Goal: Task Accomplishment & Management: Manage account settings

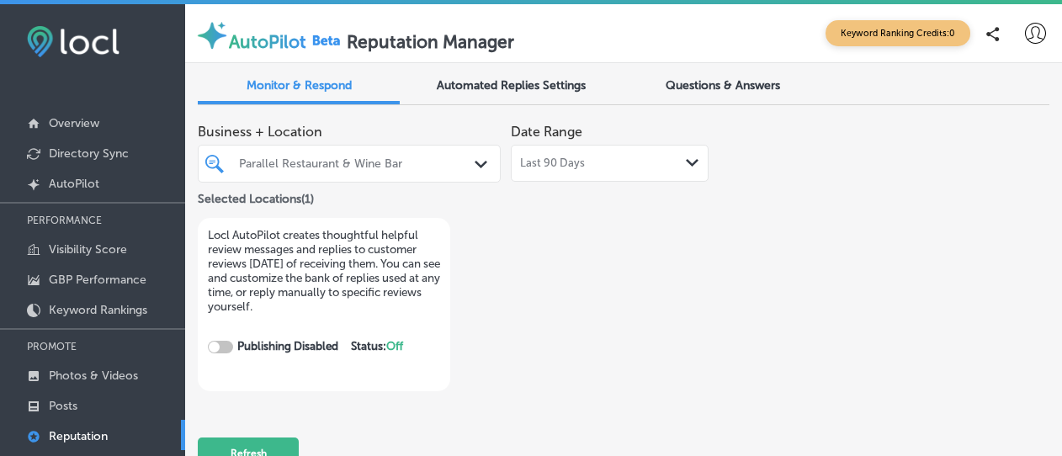
checkbox input "true"
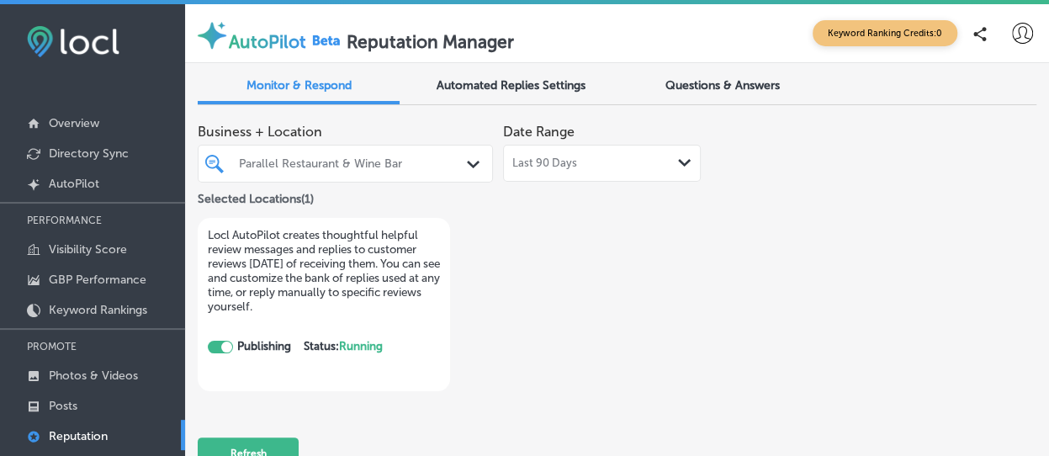
click at [553, 88] on span "Automated Replies Settings" at bounding box center [511, 85] width 149 height 14
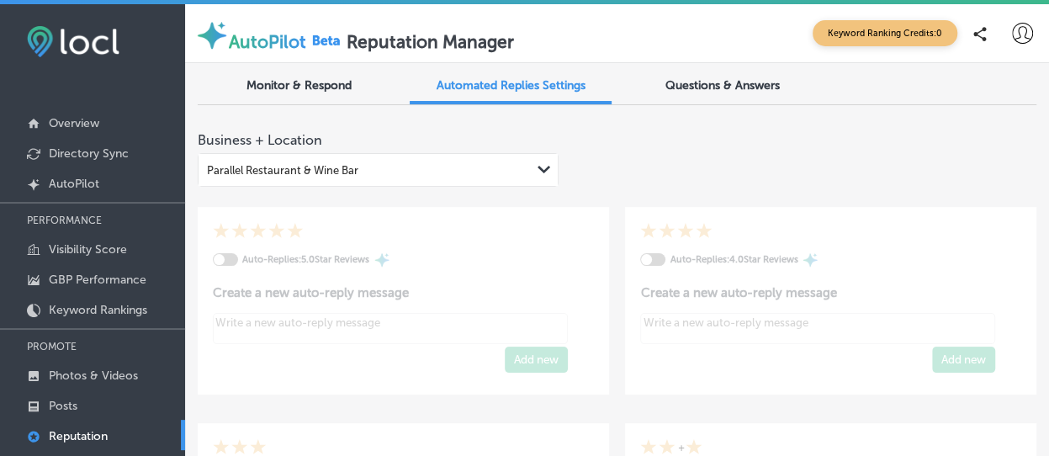
type textarea "x"
checkbox input "true"
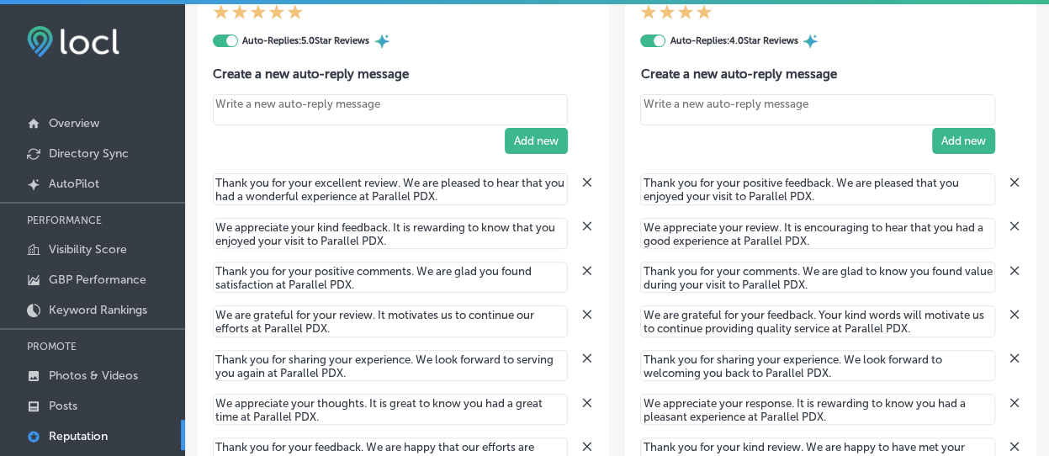
scroll to position [252, 0]
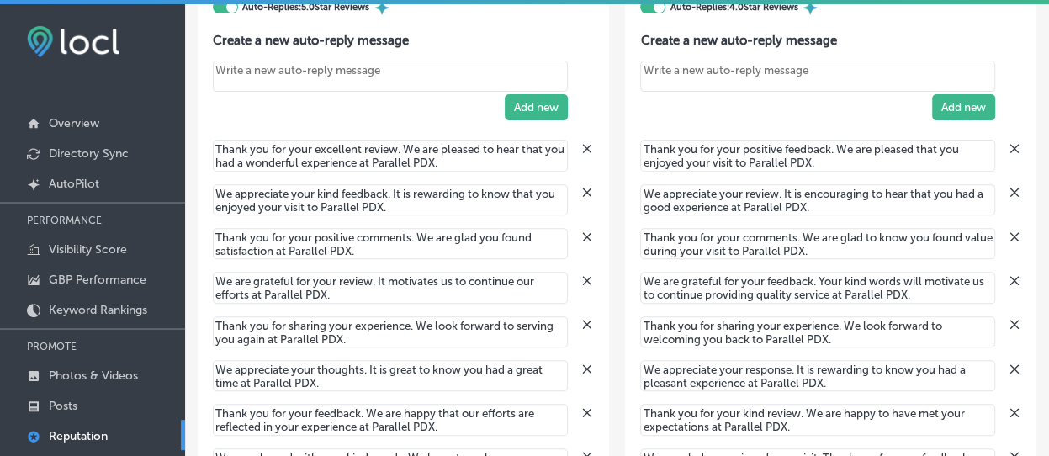
click at [331, 69] on textarea "Create your Quick Reply" at bounding box center [390, 76] width 355 height 31
paste textarea "Thank you so much for the wonderful review! We’re thrilled you enjoyed your exp…"
type textarea "x"
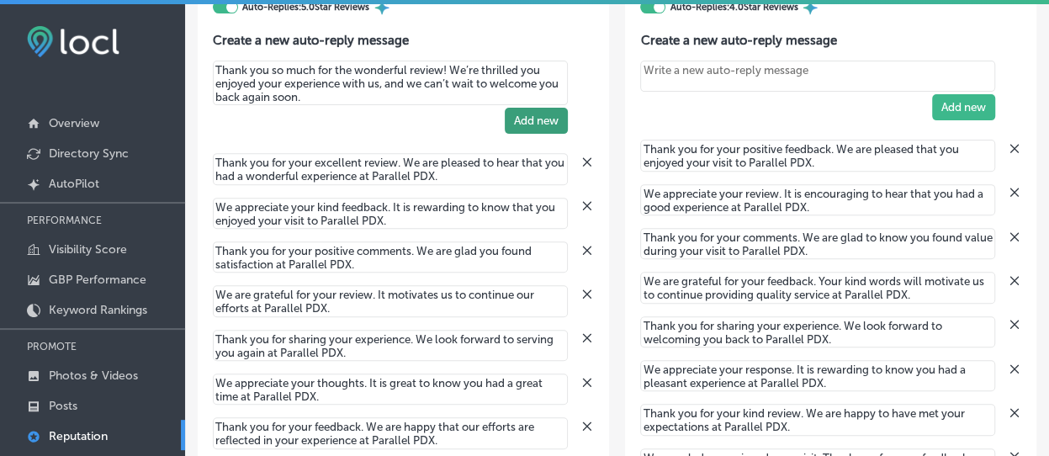
type textarea "Thank you so much for the wonderful review! We’re thrilled you enjoyed your exp…"
click at [544, 125] on button "Add new" at bounding box center [536, 121] width 63 height 26
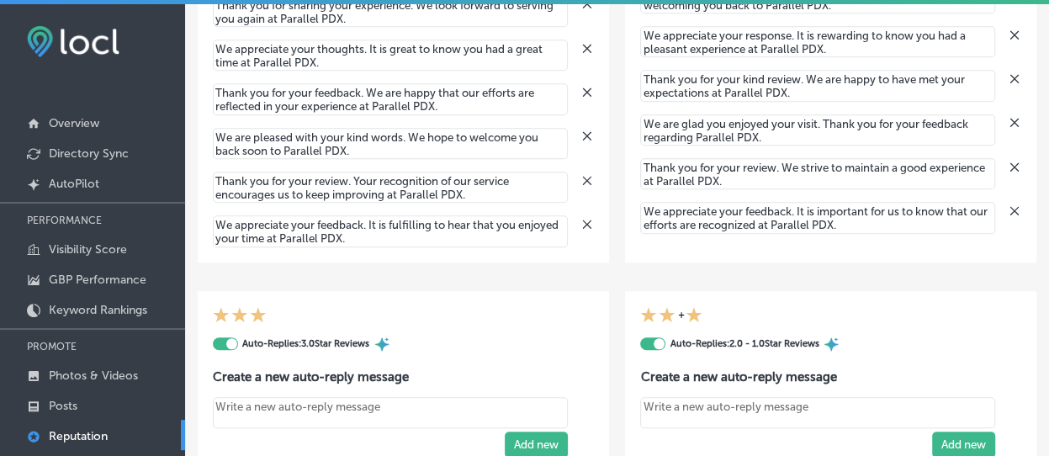
scroll to position [589, 0]
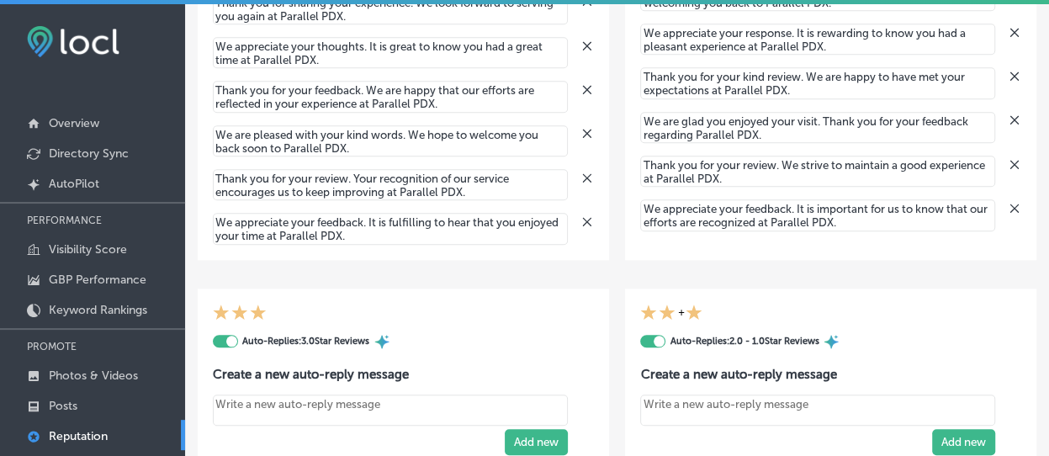
click at [581, 220] on icon at bounding box center [587, 221] width 13 height 13
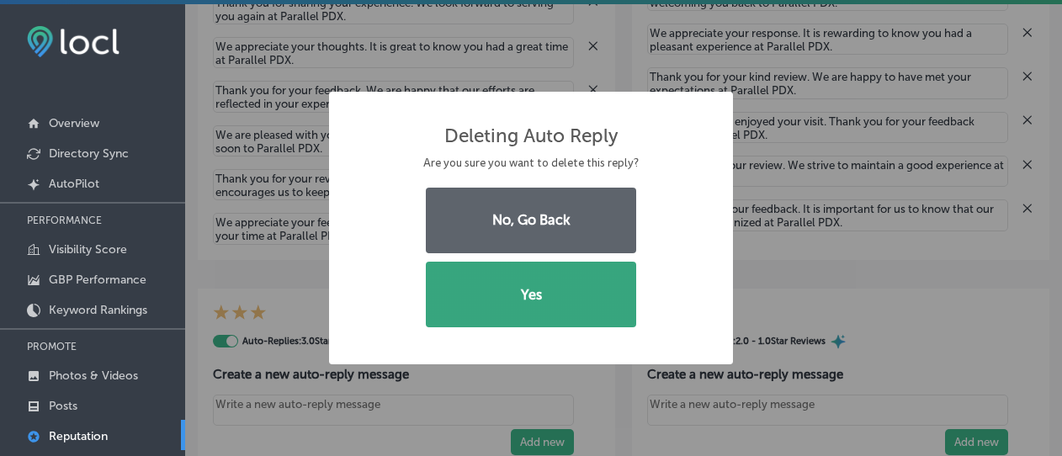
click at [535, 268] on button "Yes" at bounding box center [531, 295] width 210 height 66
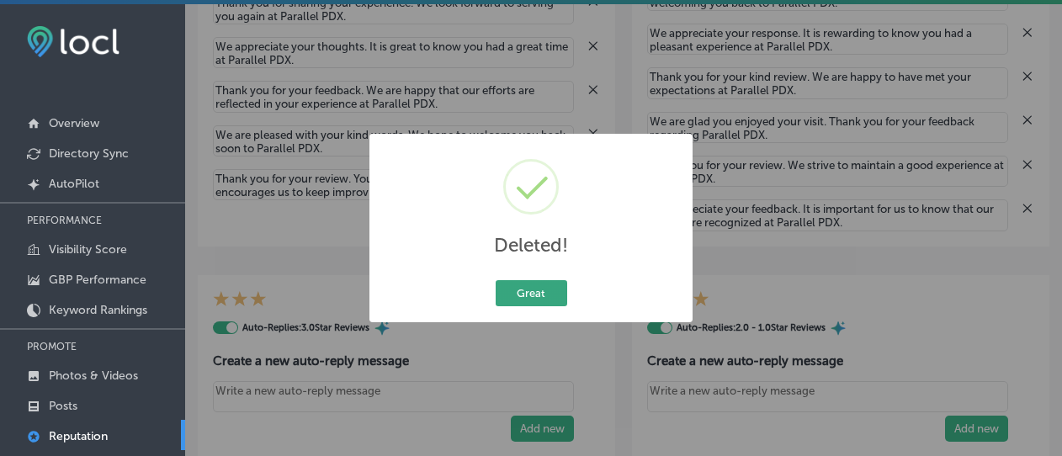
click at [518, 289] on button "Great" at bounding box center [532, 293] width 72 height 26
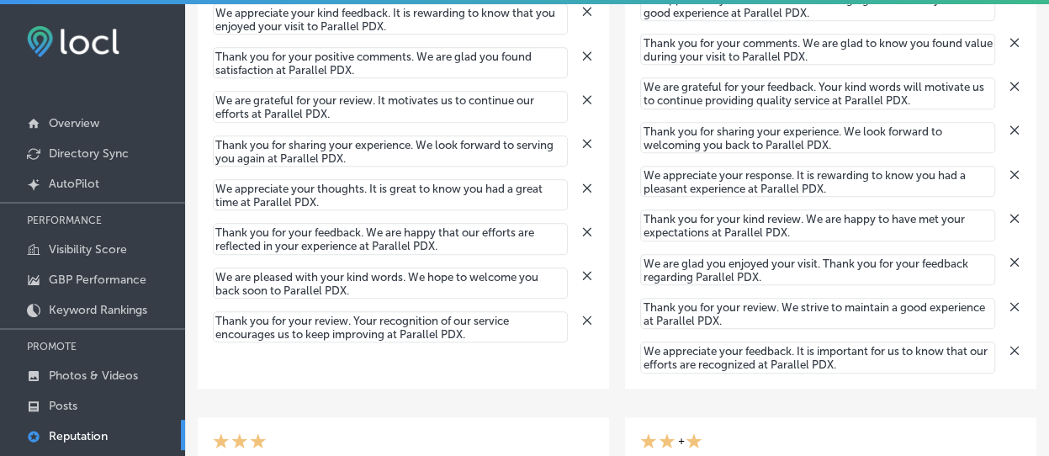
scroll to position [421, 0]
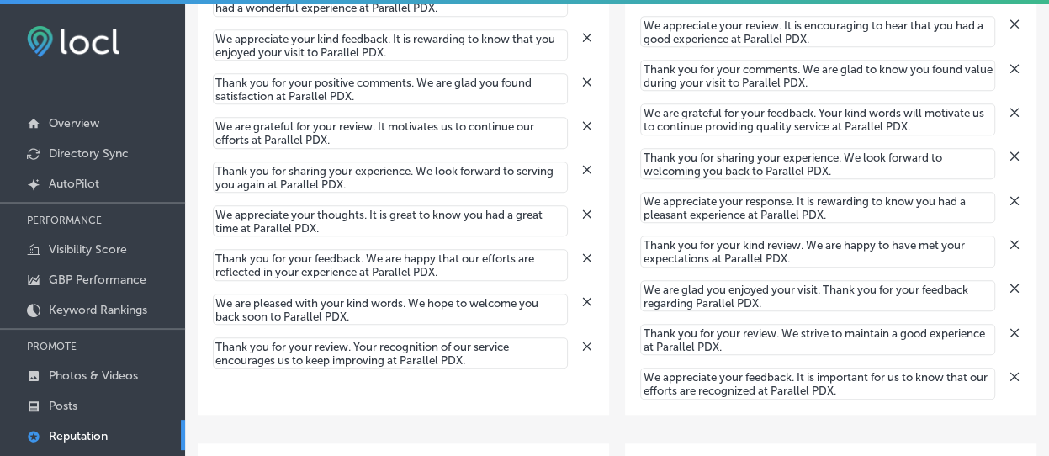
click at [583, 125] on icon at bounding box center [587, 125] width 13 height 13
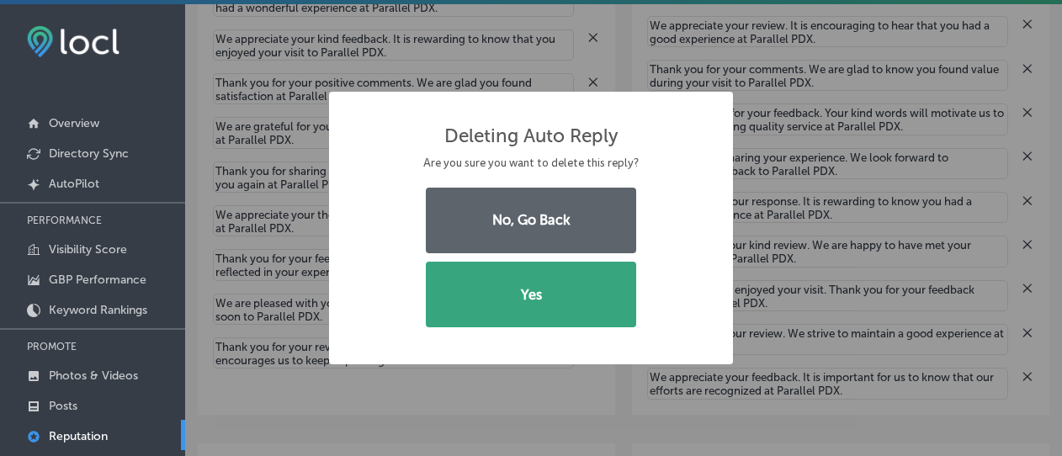
click at [531, 278] on button "Yes" at bounding box center [531, 295] width 210 height 66
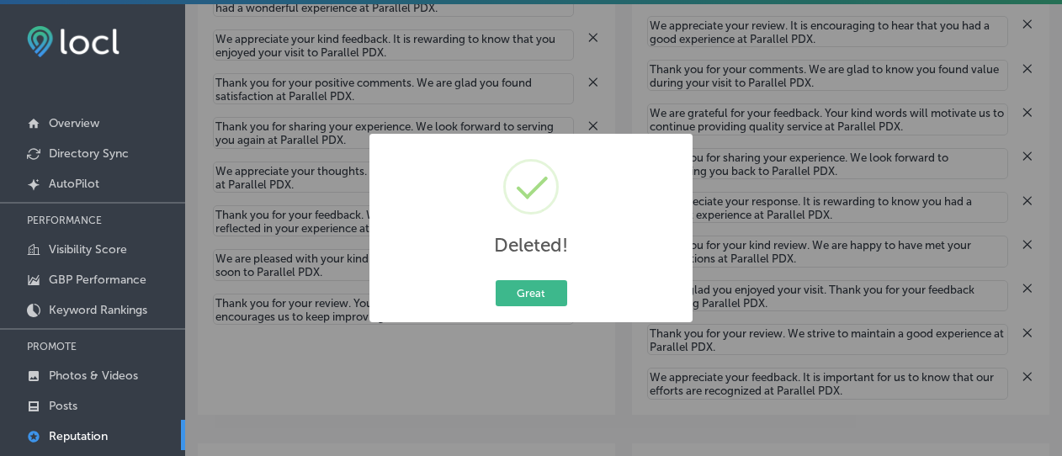
click at [531, 279] on div "Great Cancel" at bounding box center [531, 293] width 298 height 33
click at [531, 284] on button "Great" at bounding box center [532, 293] width 72 height 26
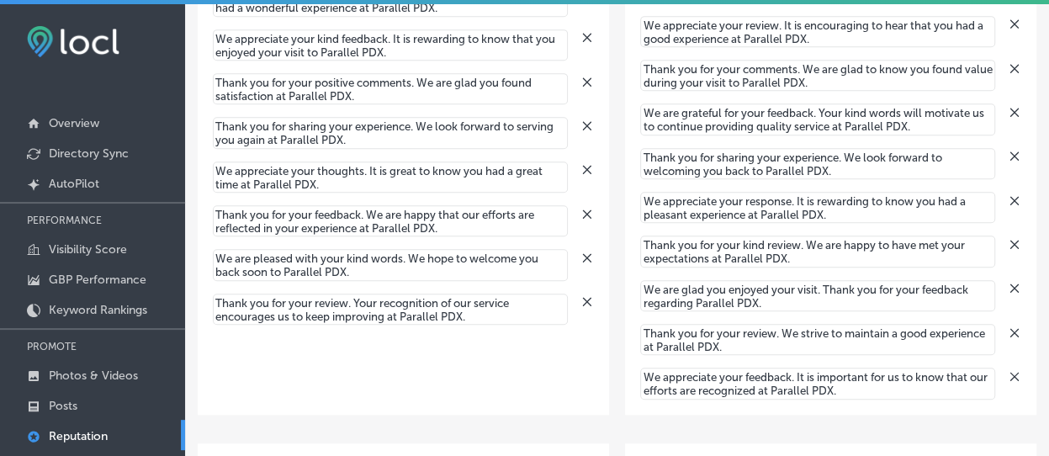
scroll to position [337, 0]
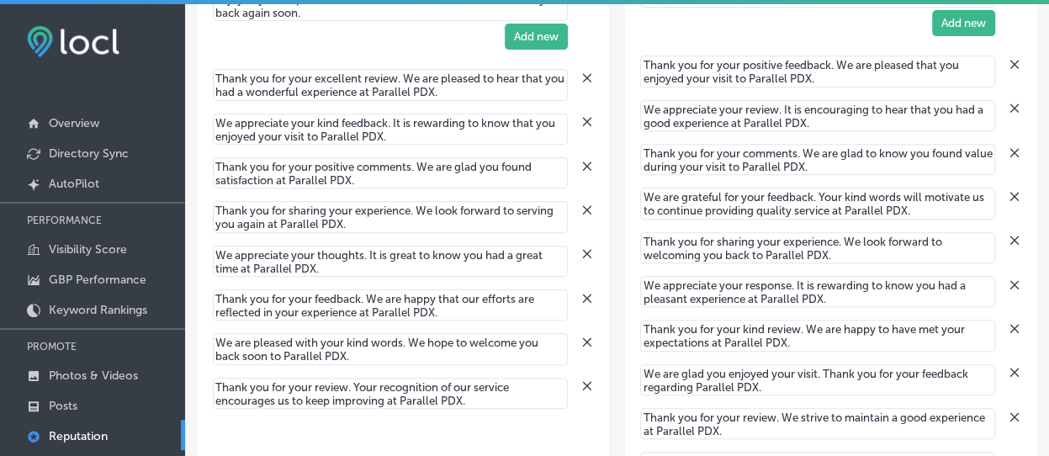
click at [587, 162] on div "Auto-Replies: 5.0 Star Reviews Create a new auto-reply message Thank you so muc…" at bounding box center [403, 147] width 411 height 555
click at [581, 162] on icon at bounding box center [587, 165] width 13 height 13
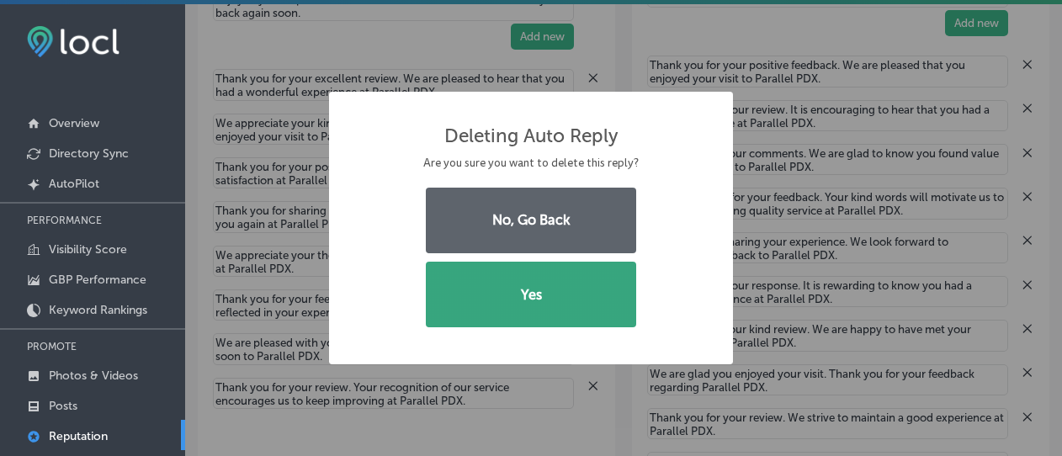
click at [535, 284] on button "Yes" at bounding box center [531, 295] width 210 height 66
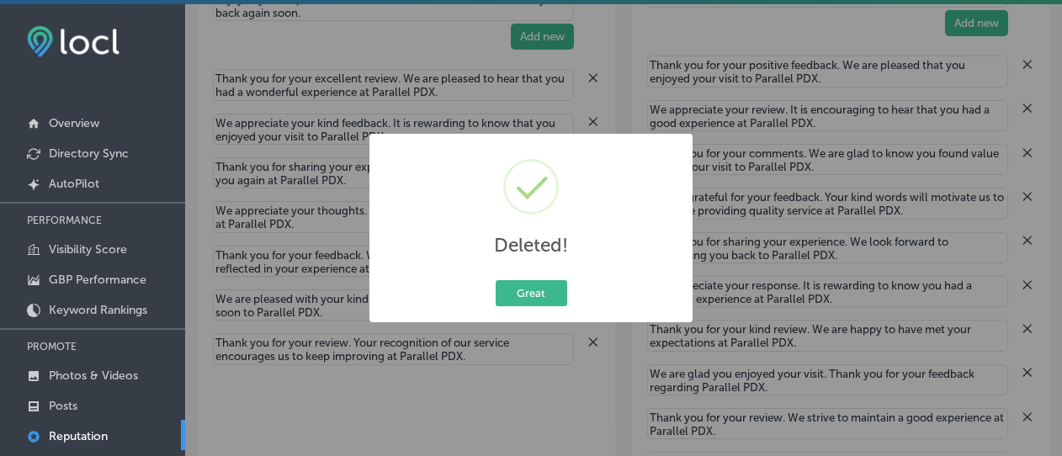
click at [535, 287] on button "Great" at bounding box center [532, 293] width 72 height 26
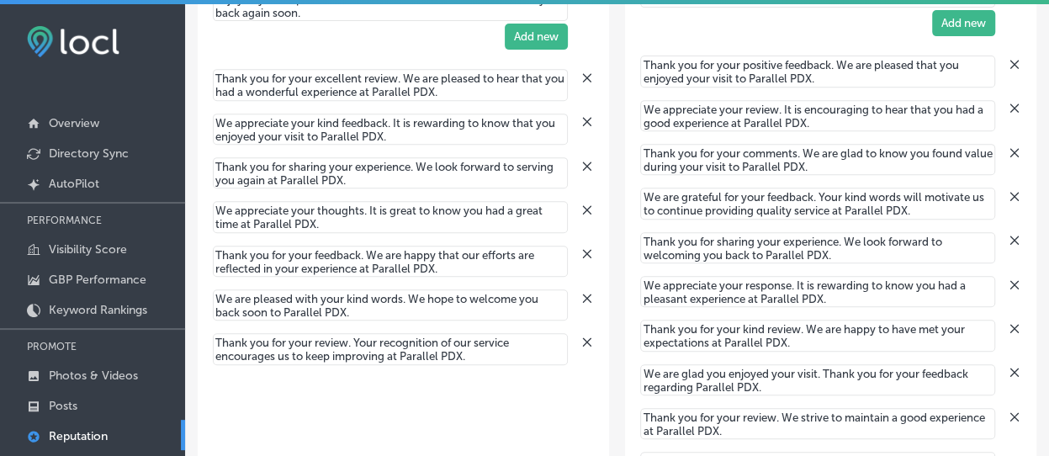
click at [460, 91] on textarea "Thank you for your excellent review. We are pleased to hear that you had a wond…" at bounding box center [390, 84] width 355 height 31
click at [459, 93] on textarea "Thank you for your excellent review. We are pleased to hear that you had a wond…" at bounding box center [390, 84] width 355 height 31
click at [473, 93] on textarea "Thank you for your excellent review. We are pleased to hear that you had a wond…" at bounding box center [390, 84] width 355 height 31
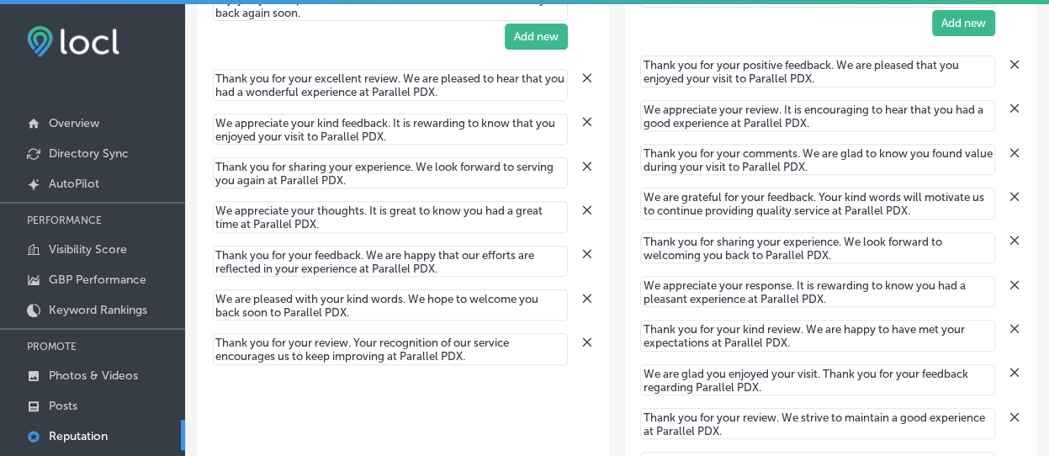
click at [496, 85] on textarea "Thank you for your excellent review. We are pleased to hear that you had a wond…" at bounding box center [390, 84] width 355 height 31
click at [457, 87] on textarea "Thank you for your excellent review. We are pleased to hear that you had a wond…" at bounding box center [390, 84] width 355 height 31
click at [447, 88] on textarea "Thank you for your excellent review. We are pleased to hear that you had a wond…" at bounding box center [390, 84] width 355 height 31
click at [446, 88] on textarea "Thank you for your excellent review. We are pleased to hear that you had a wond…" at bounding box center [390, 84] width 355 height 31
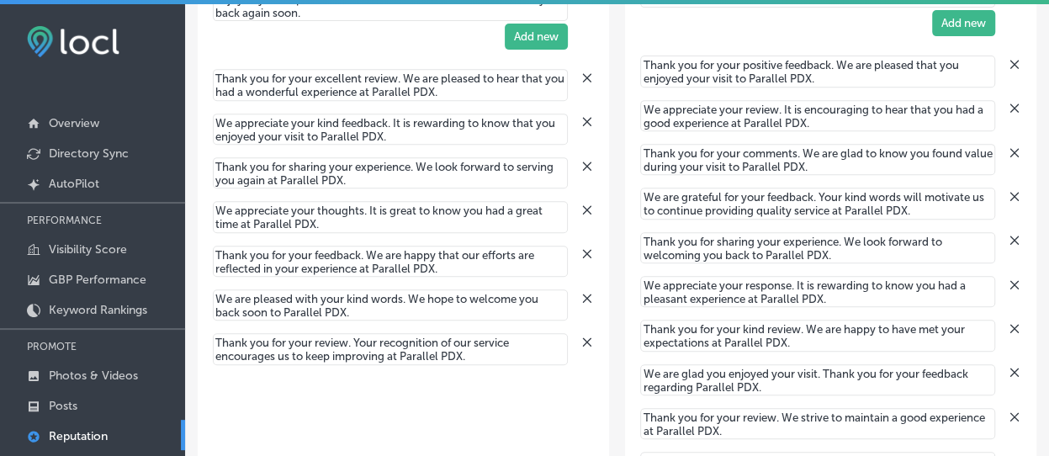
click at [446, 88] on textarea "Thank you for your excellent review. We are pleased to hear that you had a wond…" at bounding box center [390, 84] width 355 height 31
click at [471, 92] on textarea "Thank you for your excellent review. We are pleased to hear that you had a wond…" at bounding box center [390, 84] width 355 height 31
click at [475, 92] on textarea "Thank you for your excellent review. We are pleased to hear that you had a wond…" at bounding box center [390, 84] width 355 height 31
click at [473, 92] on textarea "Thank you for your excellent review. We are pleased to hear that you had a wond…" at bounding box center [390, 84] width 355 height 31
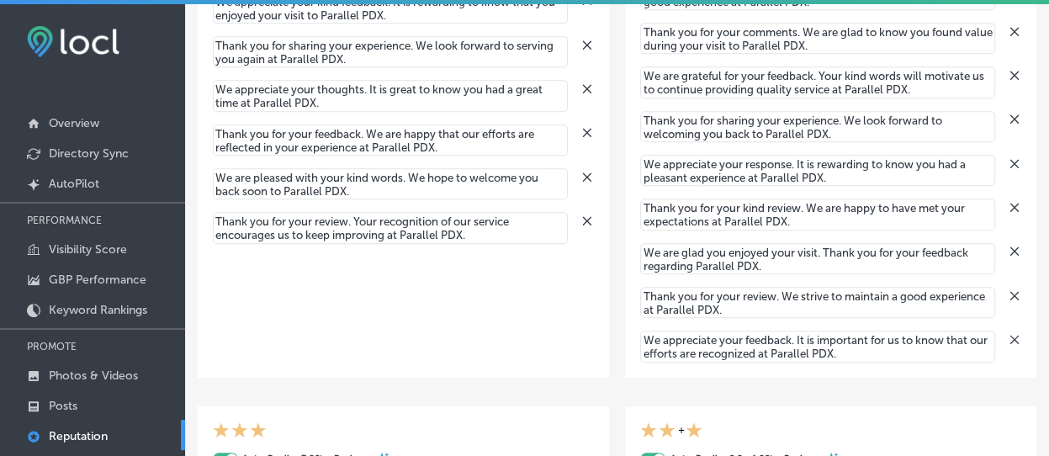
scroll to position [252, 0]
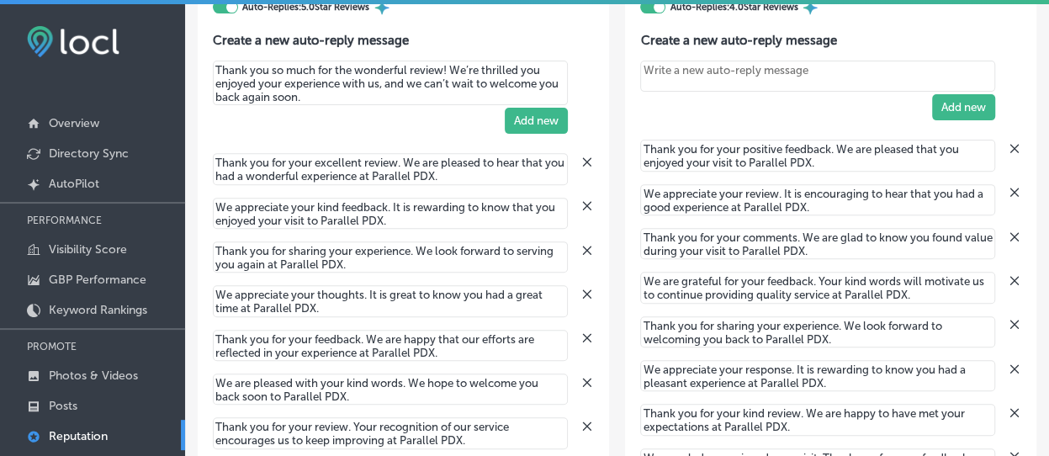
click at [207, 181] on div "Auto-Replies: 5.0 Star Reviews Create a new auto-reply message Thank you so muc…" at bounding box center [403, 210] width 411 height 510
click at [226, 173] on textarea "Thank you for your excellent review. We are pleased to hear that you had a wond…" at bounding box center [390, 168] width 355 height 31
drag, startPoint x: 412, startPoint y: 178, endPoint x: 526, endPoint y: 180, distance: 113.6
click at [526, 180] on textarea "Thank you for your excellent review. We are pleased to hear that you had a wond…" at bounding box center [390, 168] width 355 height 31
click at [489, 174] on textarea "Thank you for your excellent review. We are pleased to hear that you had a wond…" at bounding box center [390, 168] width 355 height 31
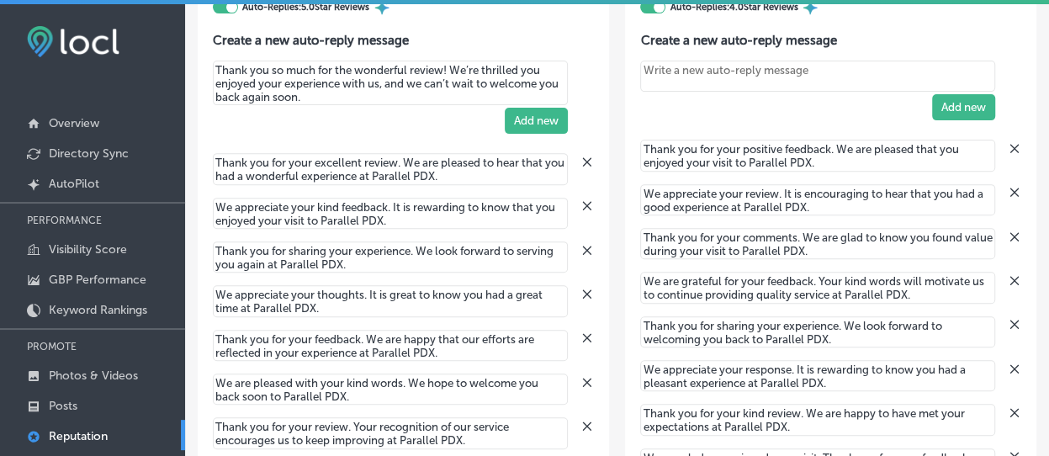
click at [457, 173] on textarea "Thank you for your excellent review. We are pleased to hear that you had a wond…" at bounding box center [390, 168] width 355 height 31
click at [459, 173] on textarea "Thank you for your excellent review. We are pleased to hear that you had a wond…" at bounding box center [390, 168] width 355 height 31
click at [531, 120] on button "Add new" at bounding box center [536, 121] width 63 height 26
type textarea "x"
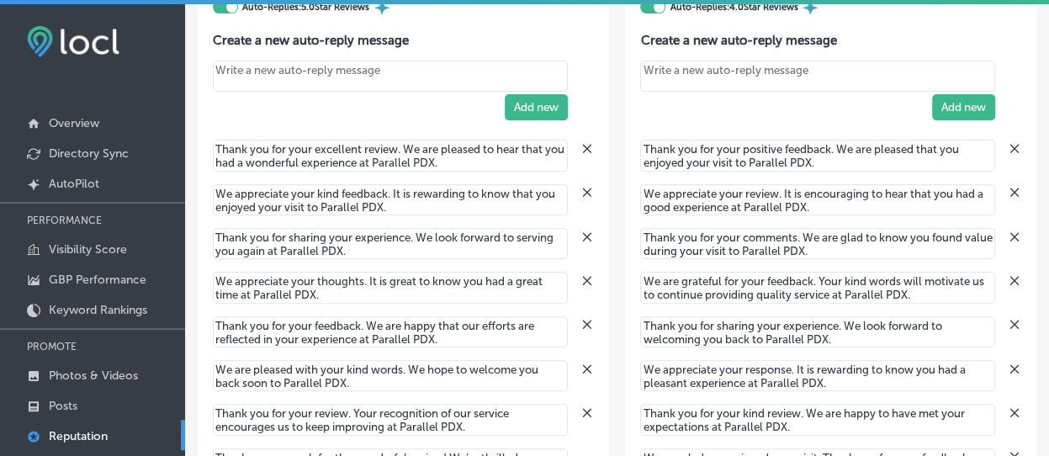
scroll to position [168, 0]
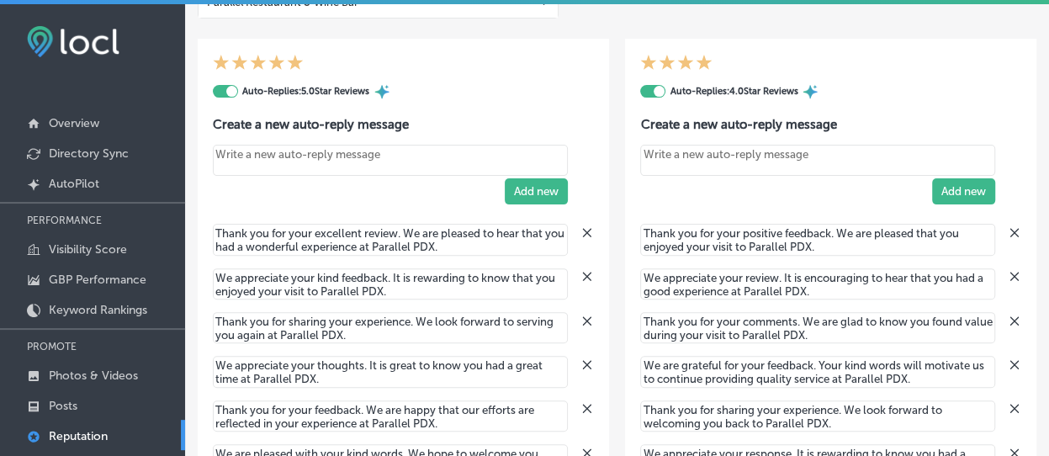
click at [244, 155] on textarea "Create your Quick Reply" at bounding box center [390, 160] width 355 height 31
paste textarea "We truly appreciate your kind words and support. It means the world to our team…"
type textarea "x"
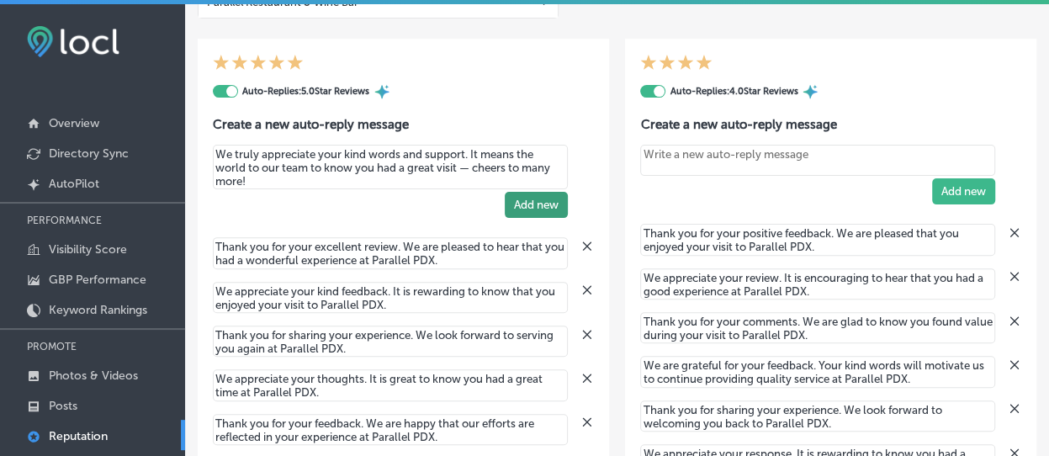
type textarea "We truly appreciate your kind words and support. It means the world to our team…"
click at [519, 214] on button "Add new" at bounding box center [536, 205] width 63 height 26
type textarea "x"
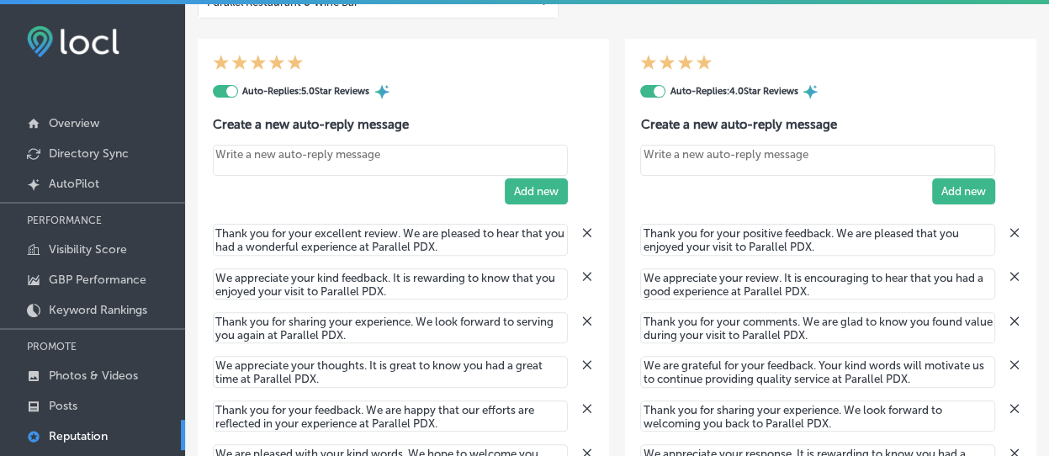
click at [237, 162] on textarea "Create your Quick Reply" at bounding box center [390, 160] width 355 height 31
paste textarea "Thanks for the 5 stars! We put a lot of care into what we do, and it’s so rewar…"
type textarea "x"
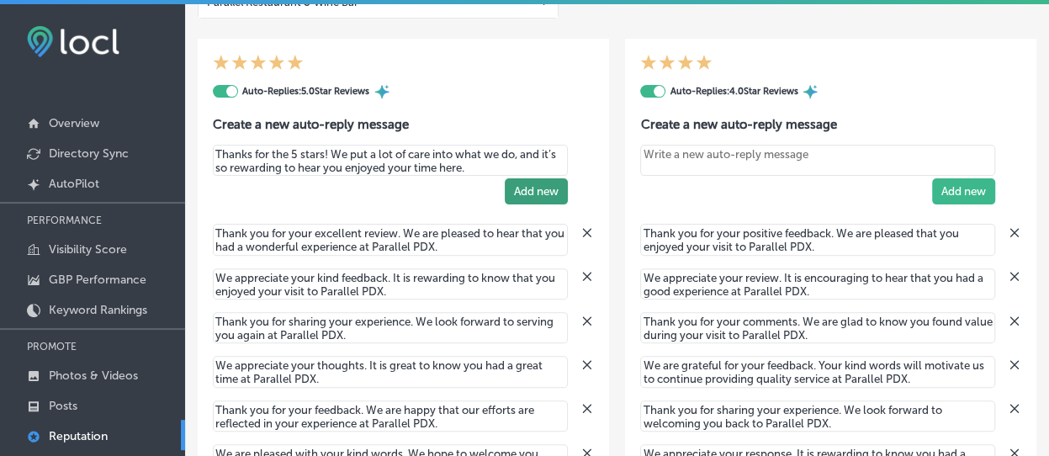
type textarea "Thanks for the 5 stars! We put a lot of care into what we do, and it’s so rewar…"
click at [533, 193] on button "Add new" at bounding box center [536, 191] width 63 height 26
type textarea "x"
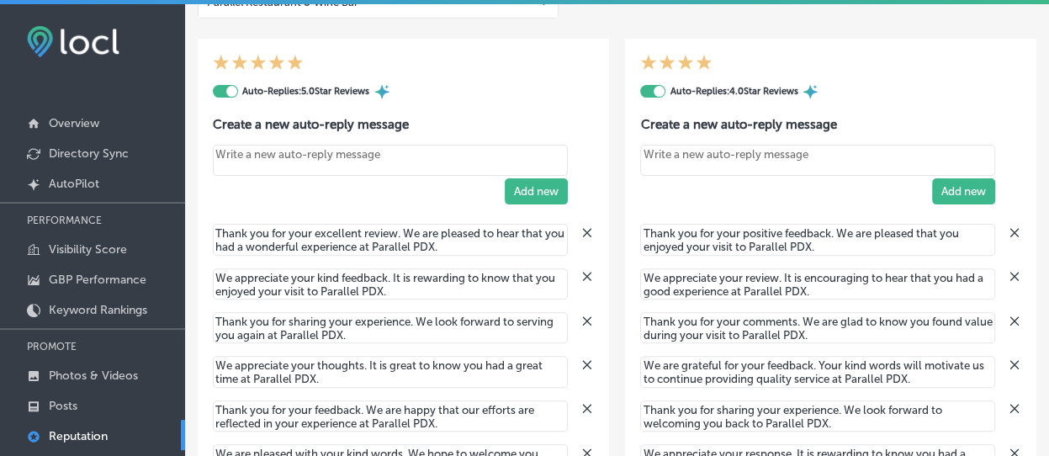
click at [345, 154] on textarea "Create your Quick Reply" at bounding box center [390, 160] width 355 height 31
paste textarea "We’re so glad you had a great experience! Thank you for sharing your thoughts a…"
type textarea "x"
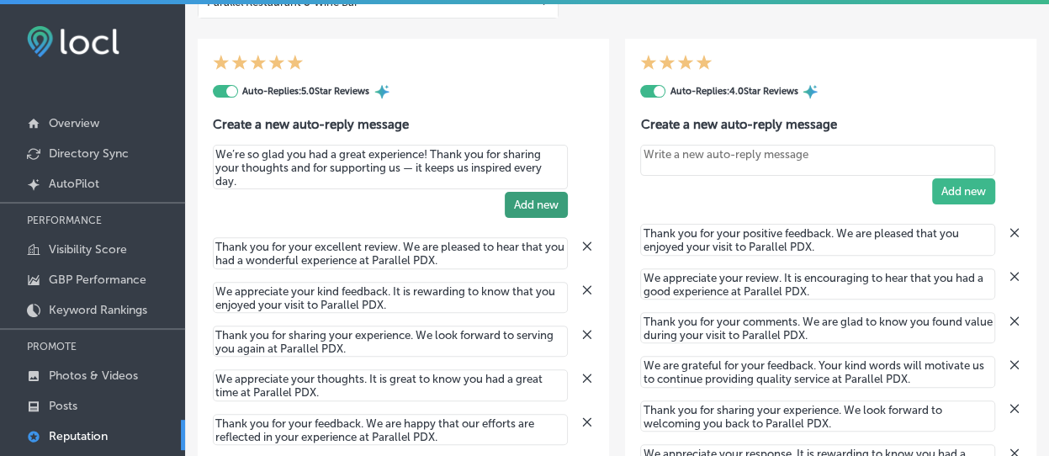
type textarea "We’re so glad you had a great experience! Thank you for sharing your thoughts a…"
click at [518, 204] on button "Add new" at bounding box center [536, 205] width 63 height 26
type textarea "x"
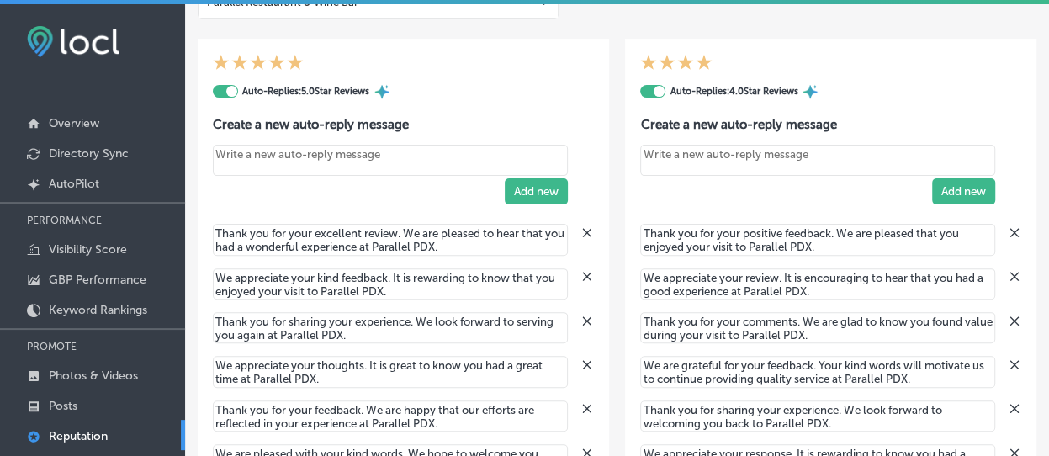
click at [365, 158] on textarea "Create your Quick Reply" at bounding box center [390, 160] width 355 height 31
paste textarea "Your support means so much to us — thank you for sharing such a kind review. We…"
type textarea "x"
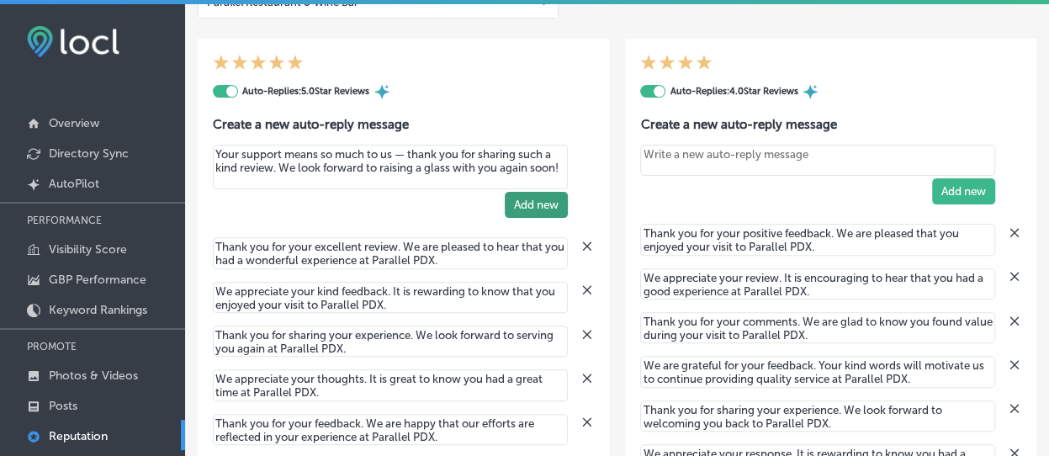
type textarea "Your support means so much to us — thank you for sharing such a kind review. We…"
click at [539, 208] on button "Add new" at bounding box center [536, 205] width 63 height 26
type textarea "x"
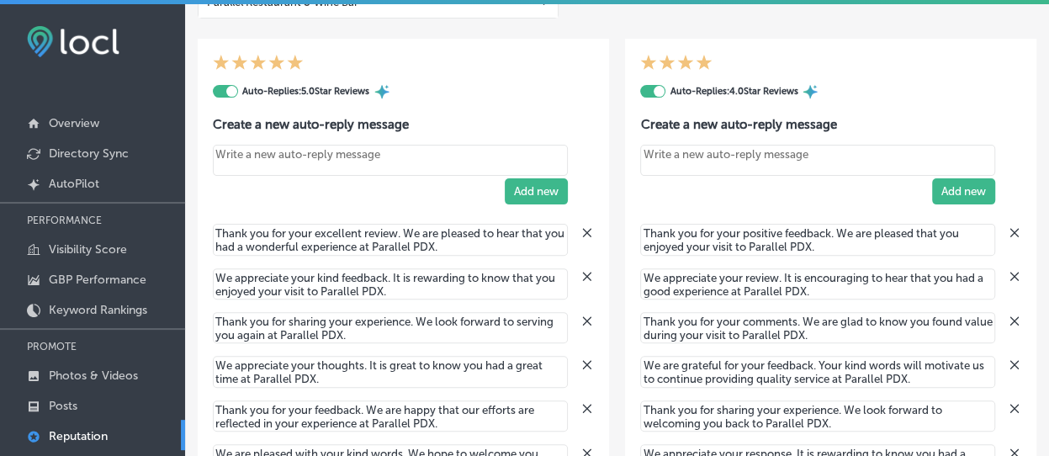
click at [237, 151] on textarea "Create your Quick Reply" at bounding box center [390, 160] width 355 height 31
paste textarea "Thank you for the glowing feedback! Guests like you make what we do so rewardin…"
type textarea "x"
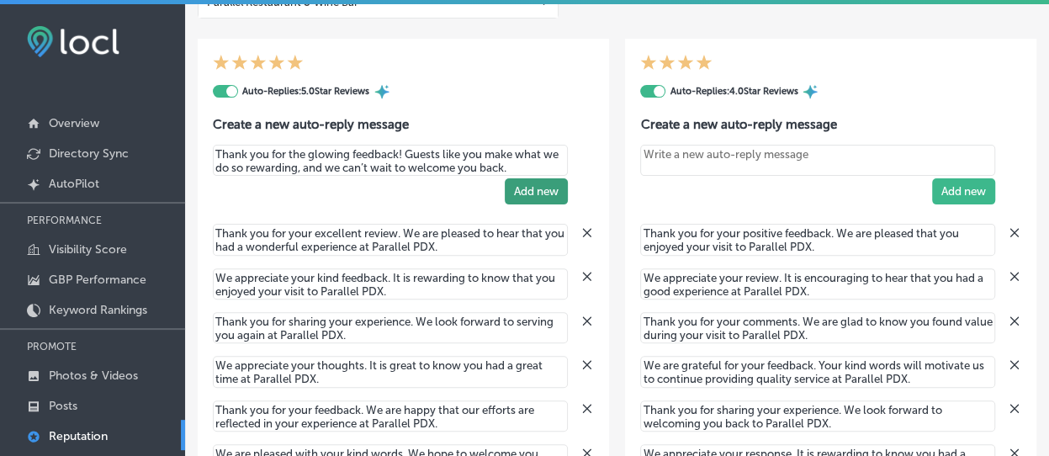
type textarea "Thank you for the glowing feedback! Guests like you make what we do so rewardin…"
click at [538, 189] on button "Add new" at bounding box center [536, 191] width 63 height 26
type textarea "x"
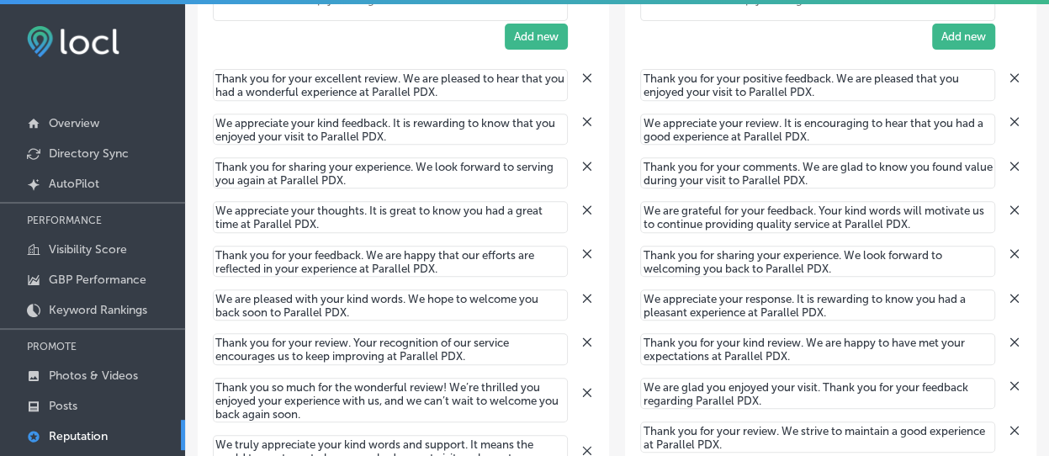
scroll to position [252, 0]
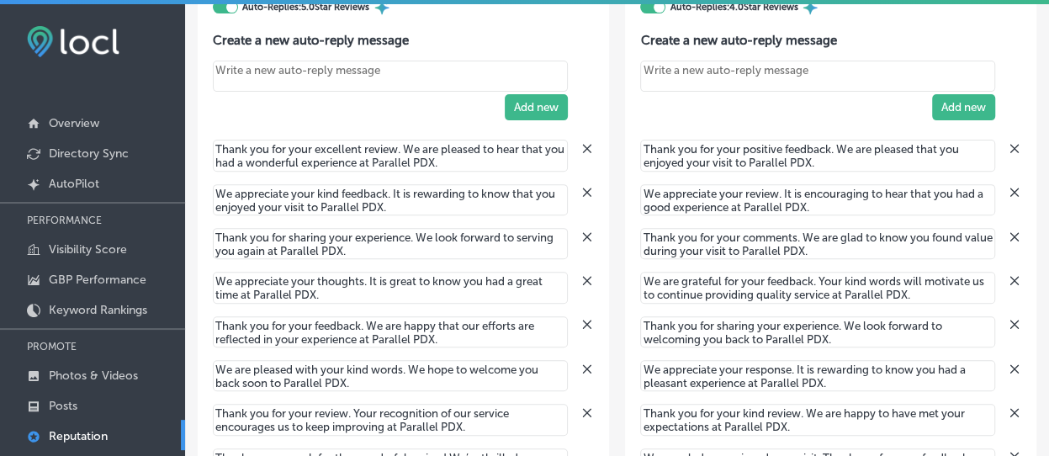
click at [581, 191] on icon at bounding box center [587, 191] width 13 height 13
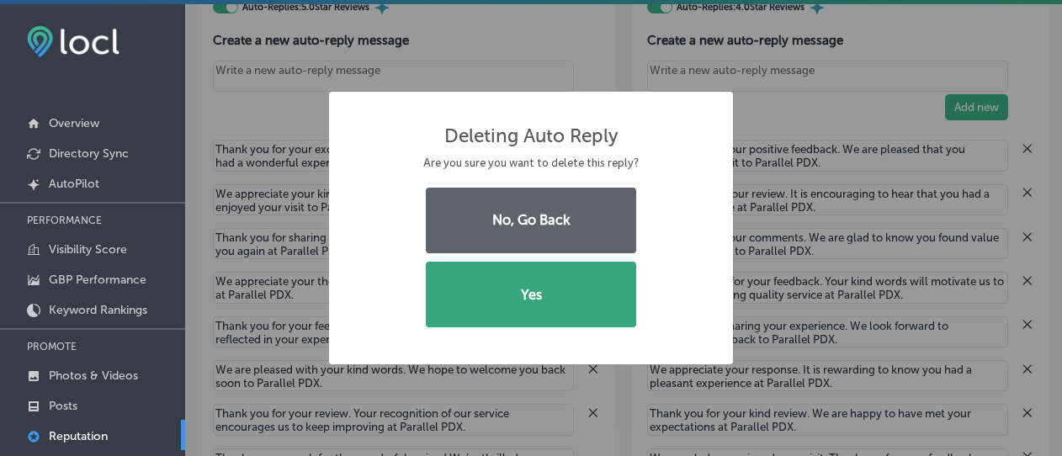
click at [560, 271] on button "Yes" at bounding box center [531, 295] width 210 height 66
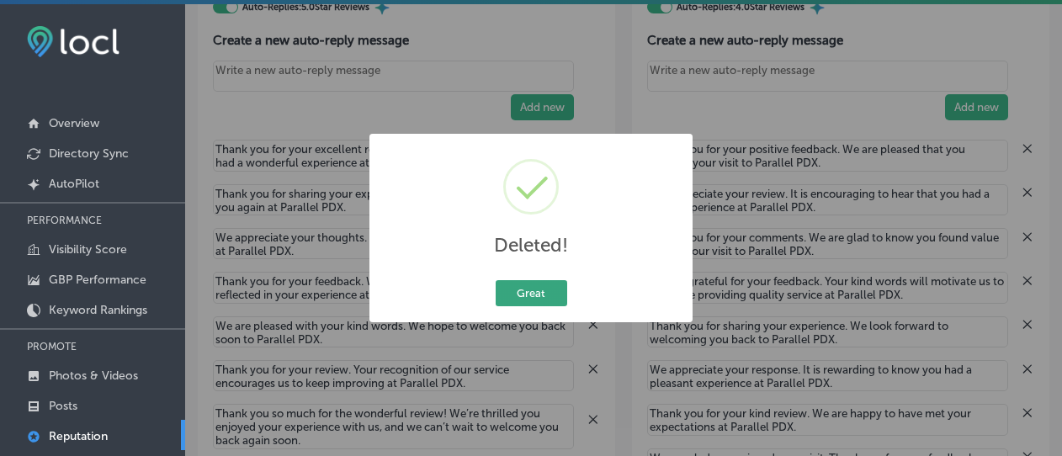
click at [542, 298] on button "Great" at bounding box center [532, 293] width 72 height 26
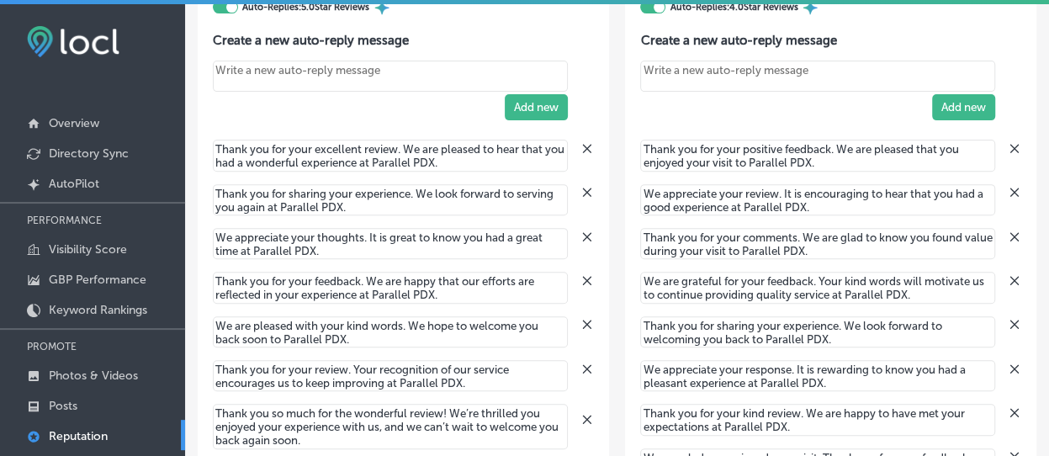
click at [581, 230] on icon at bounding box center [587, 236] width 13 height 13
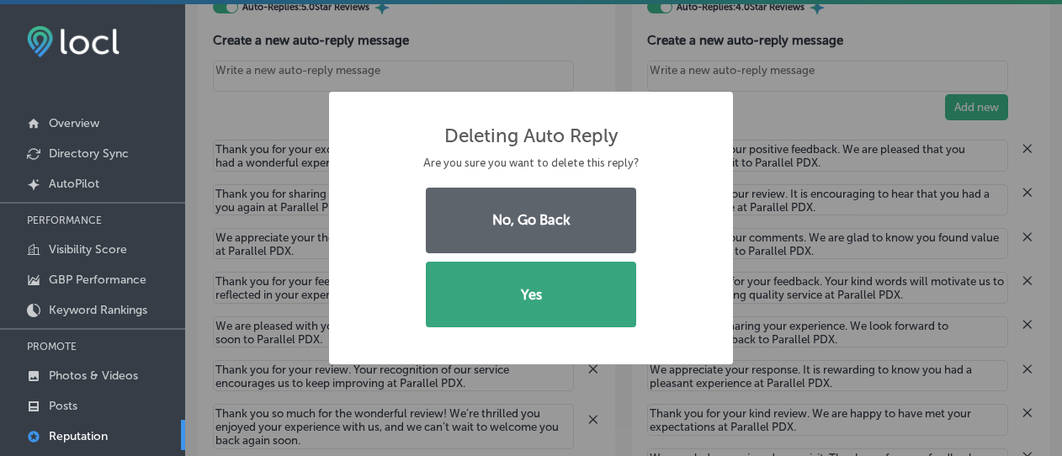
click at [564, 295] on button "Yes" at bounding box center [531, 295] width 210 height 66
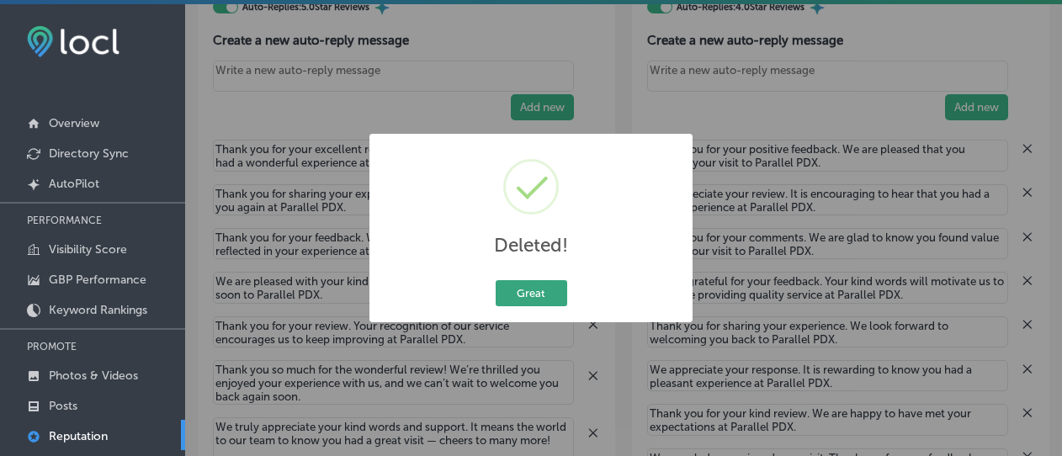
click at [554, 297] on button "Great" at bounding box center [532, 293] width 72 height 26
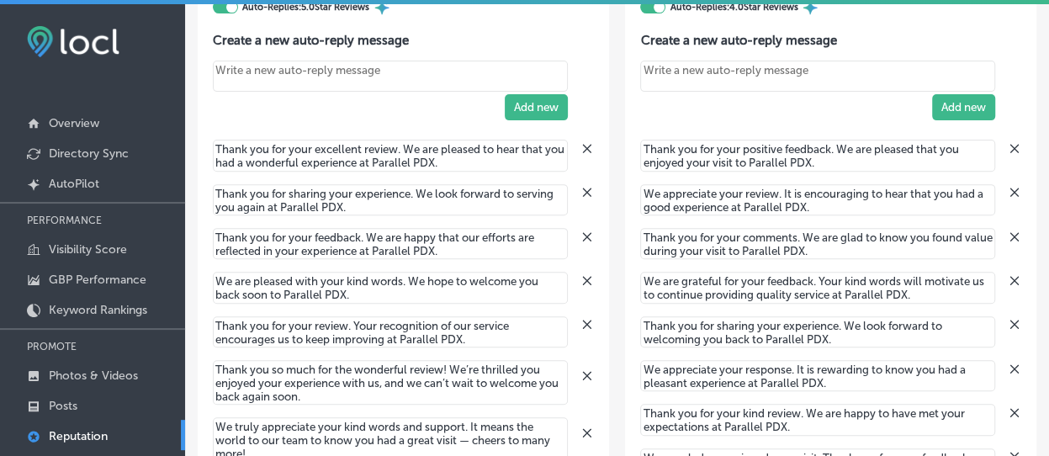
click at [581, 273] on icon at bounding box center [587, 279] width 13 height 13
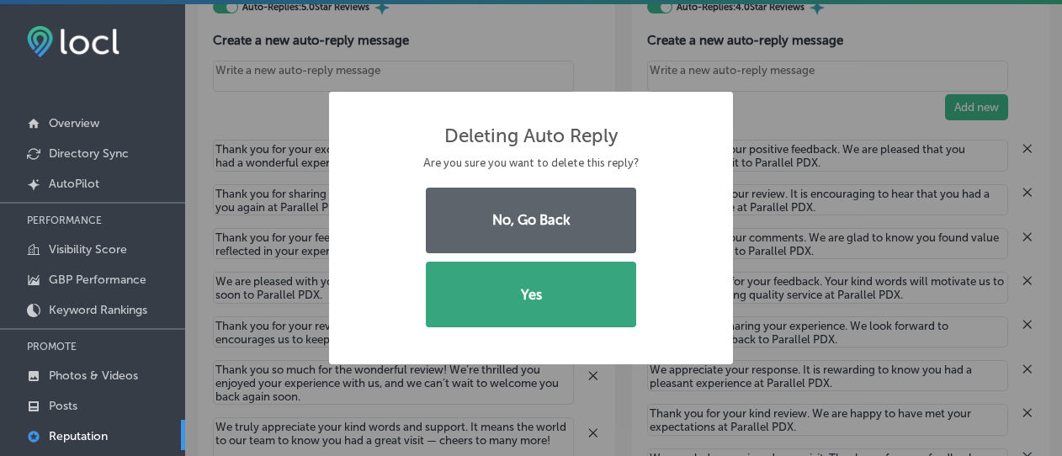
click at [574, 282] on button "Yes" at bounding box center [531, 295] width 210 height 66
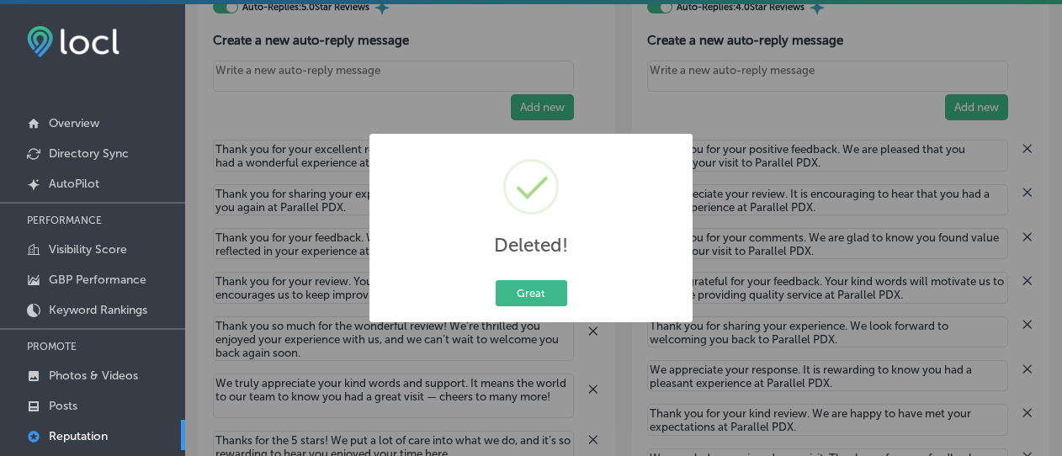
click at [534, 277] on div "Great Cancel" at bounding box center [531, 293] width 298 height 33
click at [534, 293] on button "Great" at bounding box center [532, 293] width 72 height 26
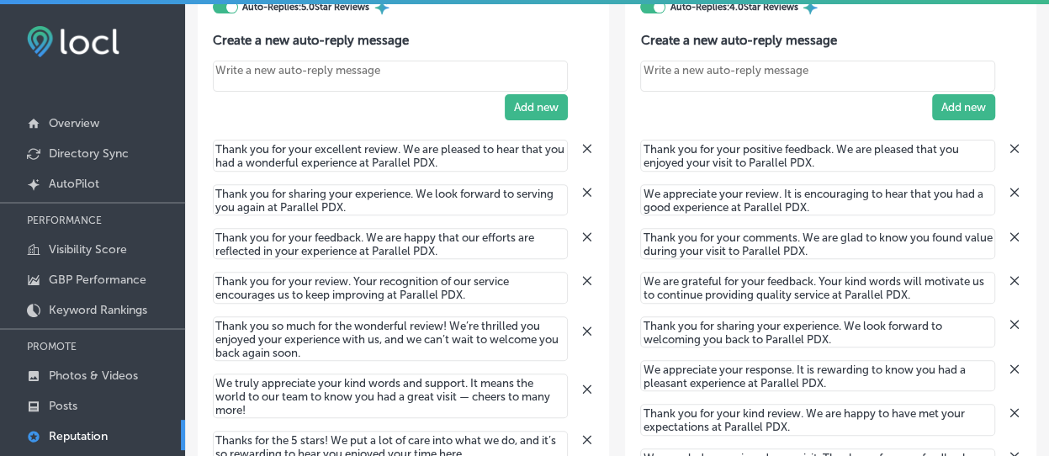
click at [581, 280] on icon at bounding box center [587, 279] width 13 height 13
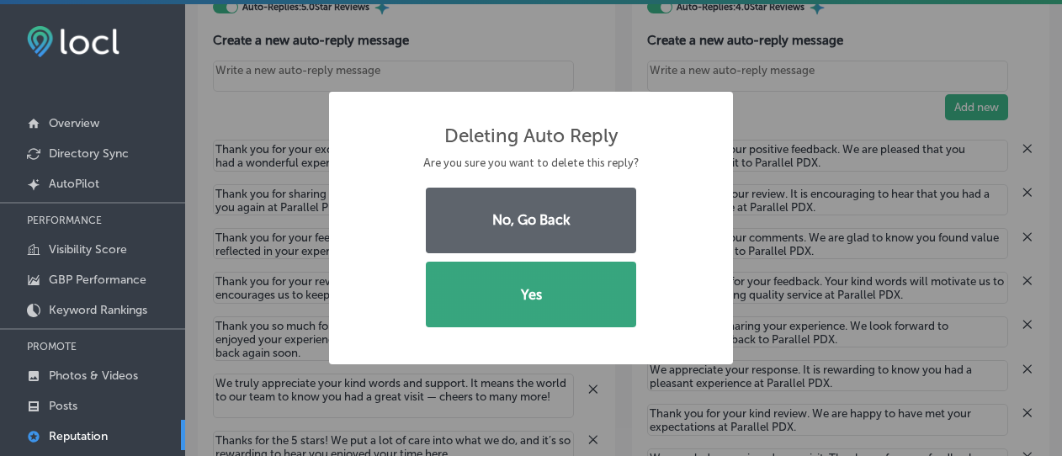
click at [549, 296] on button "Yes" at bounding box center [531, 295] width 210 height 66
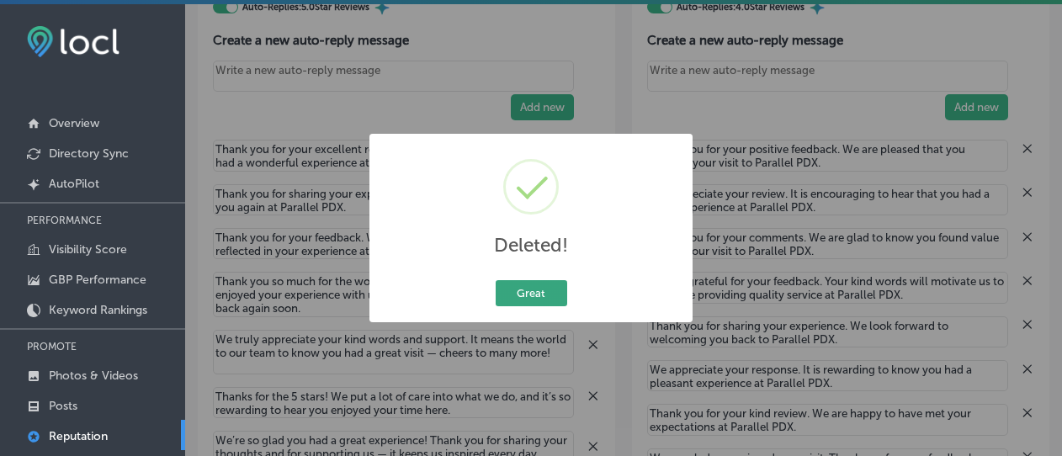
click at [552, 291] on button "Great" at bounding box center [532, 293] width 72 height 26
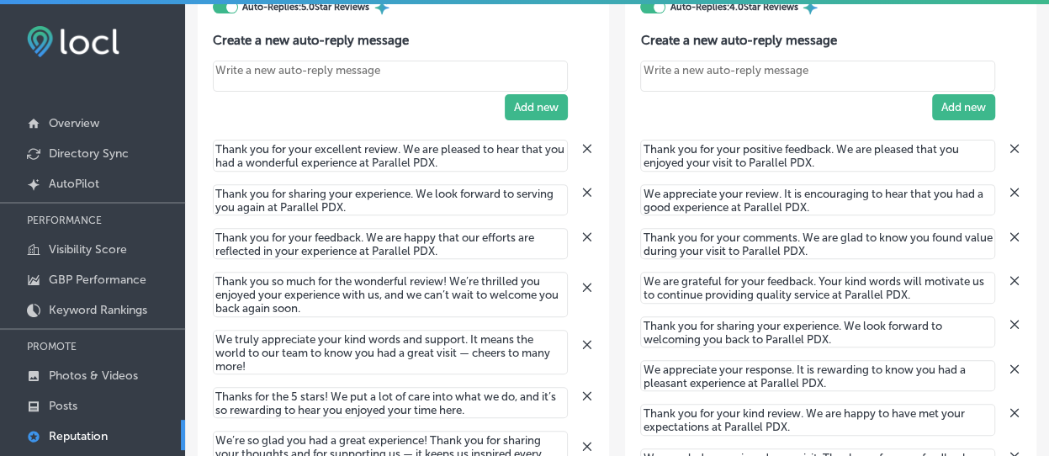
click at [582, 233] on icon at bounding box center [586, 236] width 8 height 8
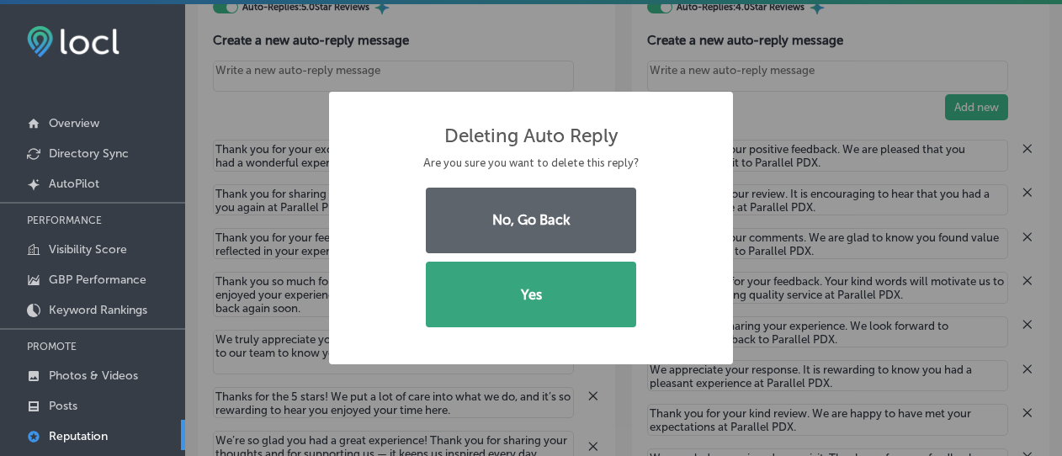
click at [562, 278] on button "Yes" at bounding box center [531, 295] width 210 height 66
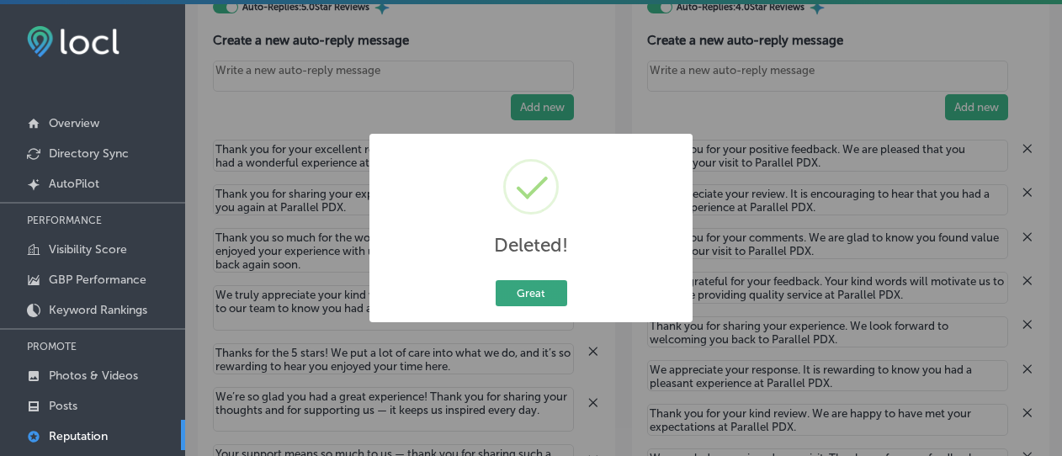
click at [547, 287] on button "Great" at bounding box center [532, 293] width 72 height 26
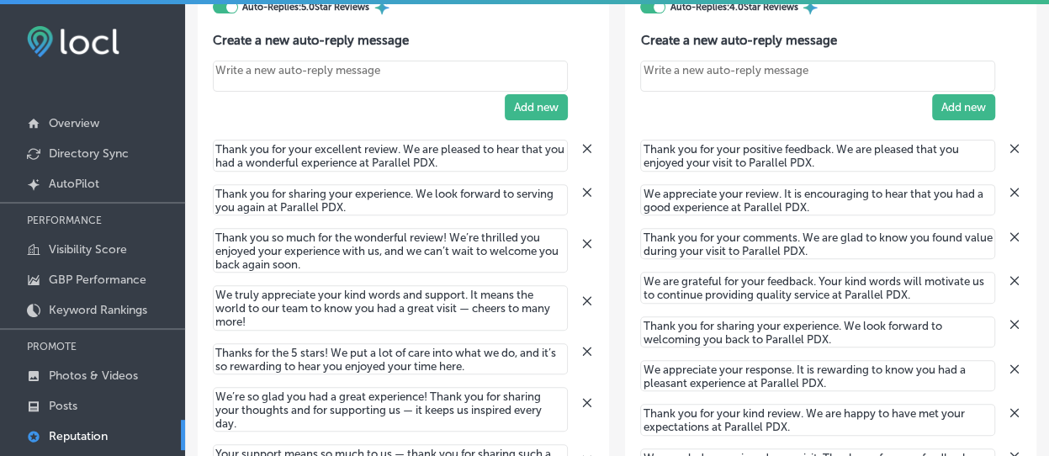
scroll to position [168, 0]
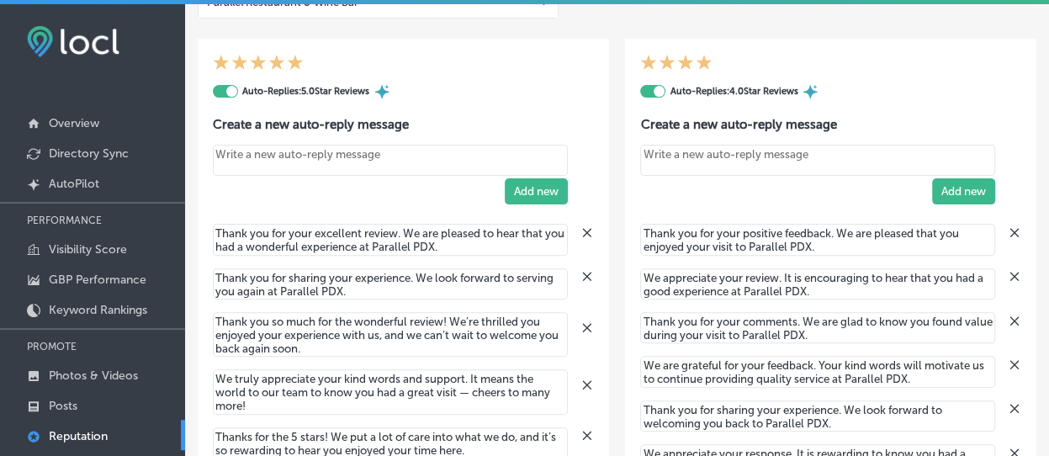
click at [581, 273] on icon at bounding box center [587, 275] width 13 height 13
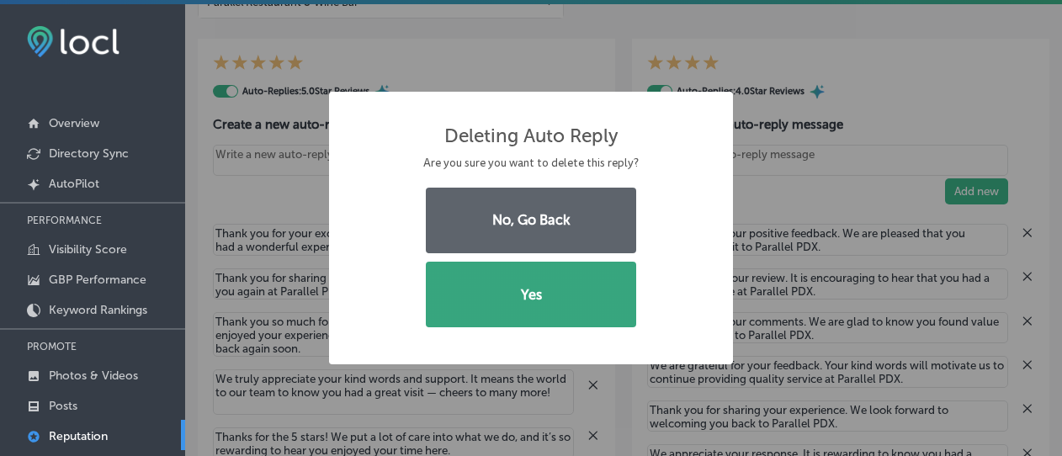
click at [530, 305] on button "Yes" at bounding box center [531, 295] width 210 height 66
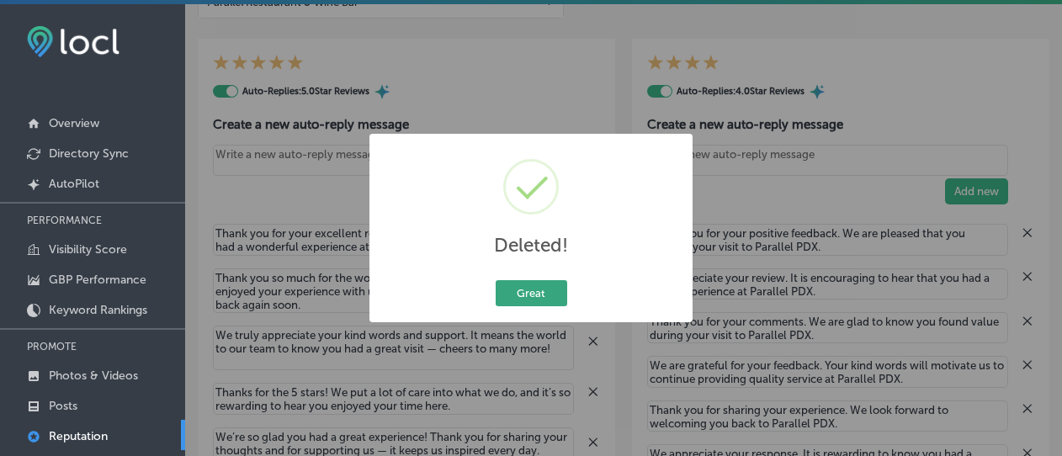
click at [534, 297] on button "Great" at bounding box center [532, 293] width 72 height 26
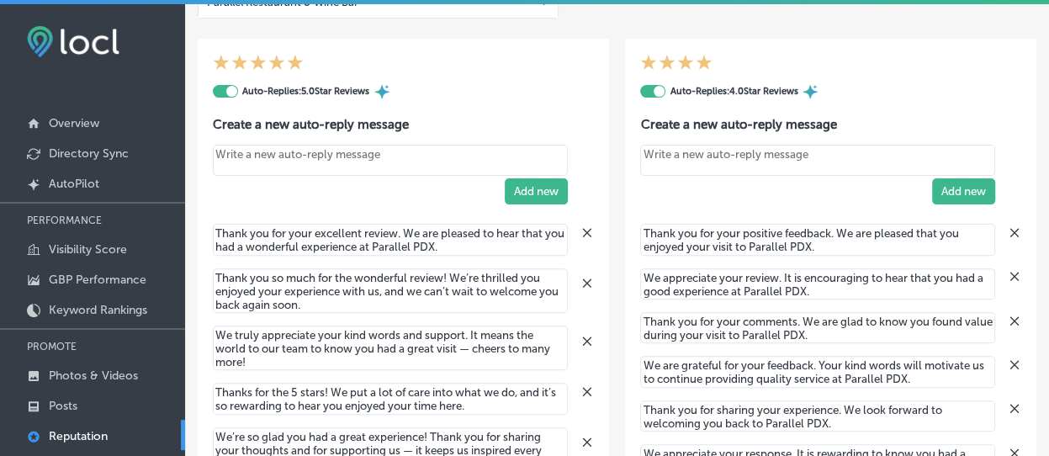
click at [572, 229] on span at bounding box center [583, 234] width 22 height 16
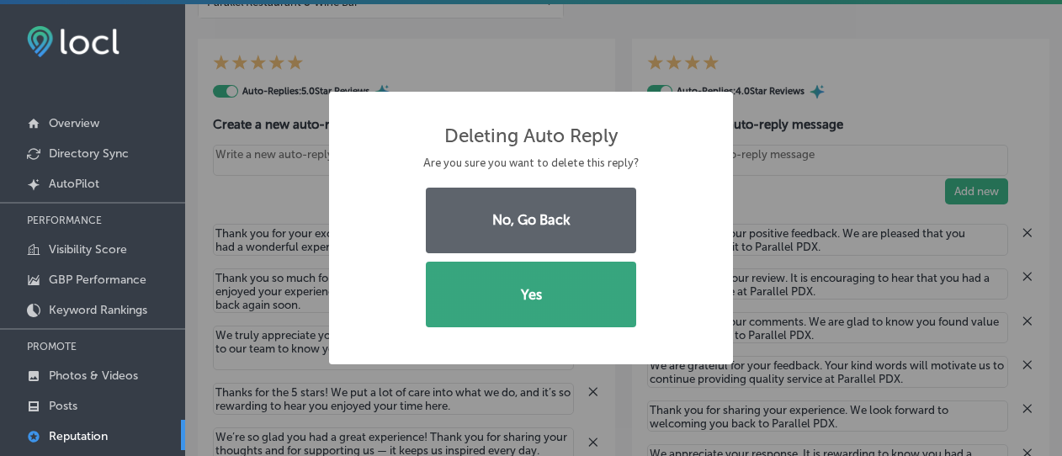
click at [553, 273] on button "Yes" at bounding box center [531, 295] width 210 height 66
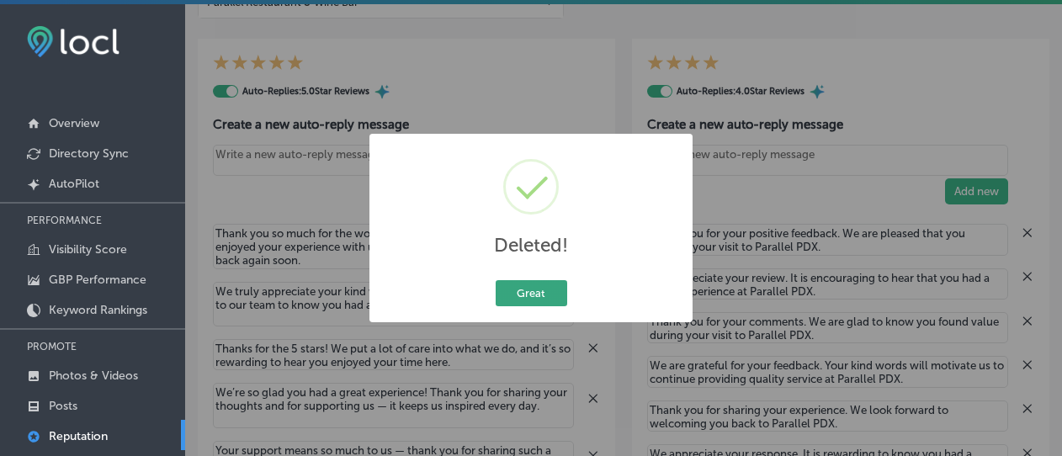
click at [538, 288] on button "Great" at bounding box center [532, 293] width 72 height 26
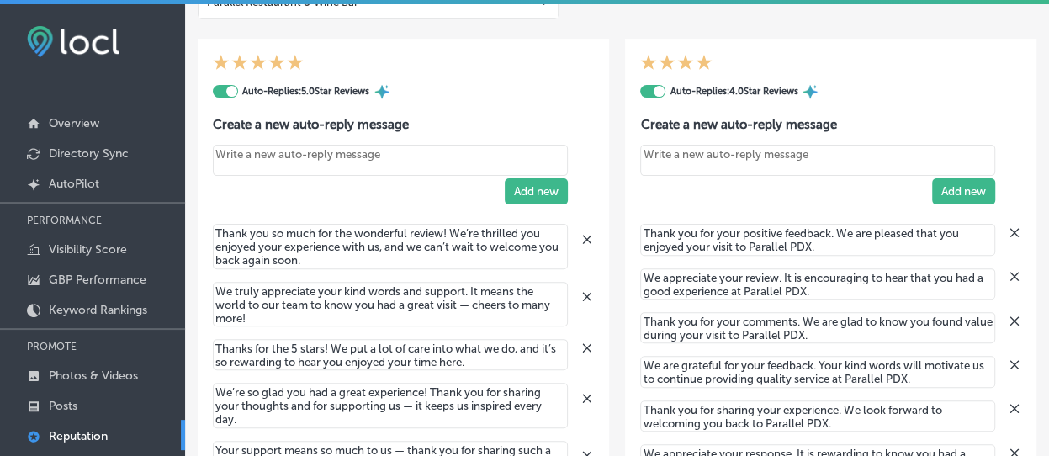
drag, startPoint x: 244, startPoint y: 144, endPoint x: 243, endPoint y: 152, distance: 8.5
click at [244, 146] on textarea "Create your Quick Reply" at bounding box center [390, 160] width 355 height 31
paste textarea "We’re delighted to hear you had such a positive experience. Thanks for taking t…"
type textarea "x"
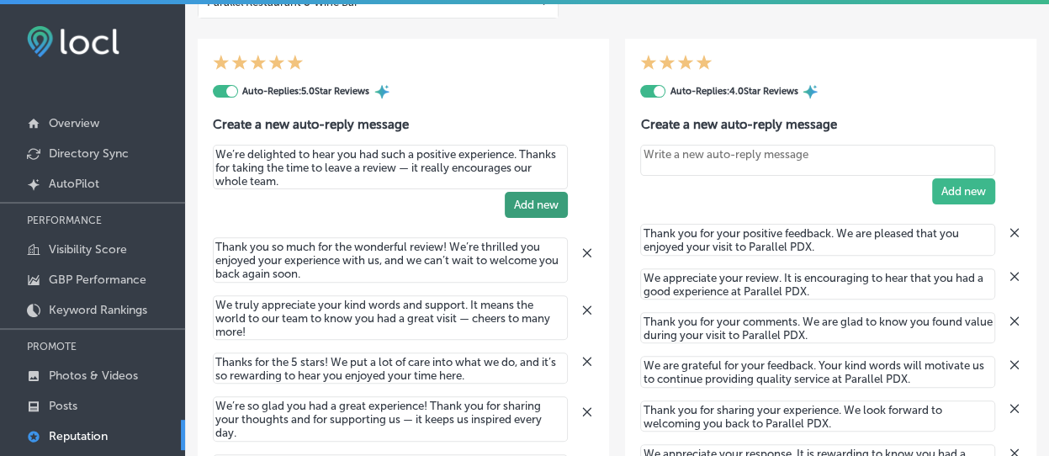
type textarea "We’re delighted to hear you had such a positive experience. Thanks for taking t…"
click at [534, 199] on button "Add new" at bounding box center [536, 205] width 63 height 26
type textarea "x"
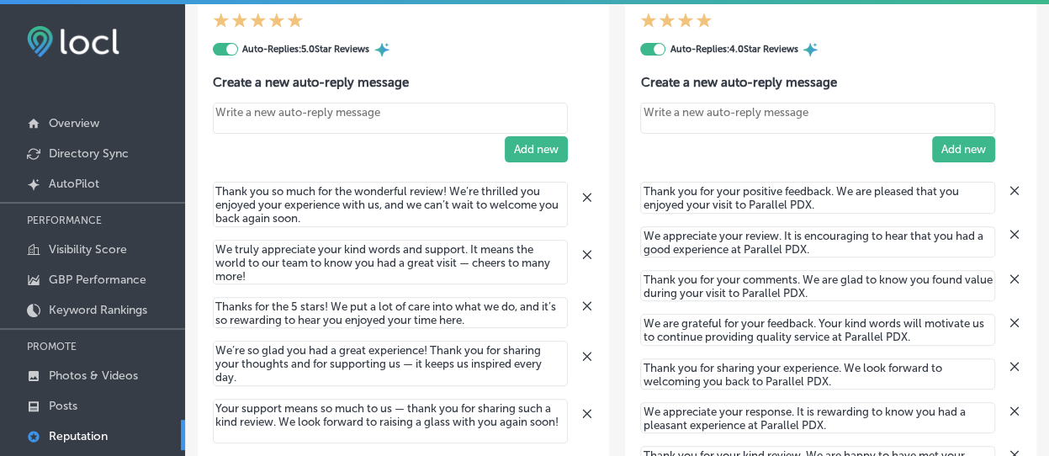
scroll to position [252, 0]
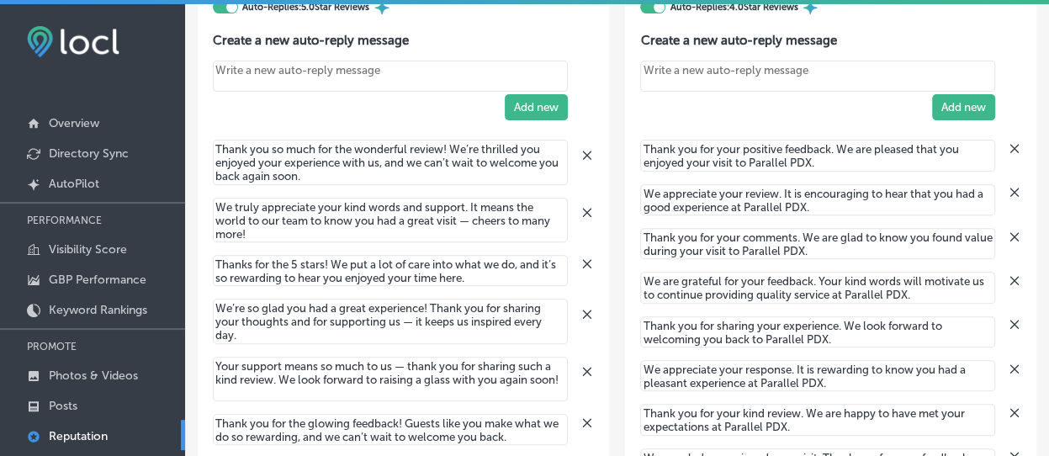
click at [241, 72] on textarea "Create your Quick Reply" at bounding box center [390, 76] width 355 height 31
paste textarea "Thank you for the 5-star review! We’re so happy you enjoyed your visit and hope…"
type textarea "x"
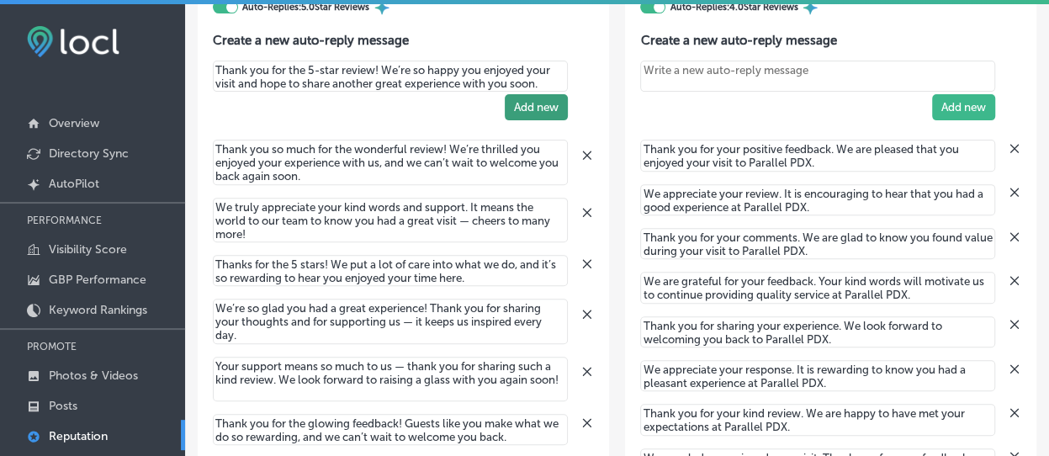
type textarea "Thank you for the 5-star review! We’re so happy you enjoyed your visit and hope…"
click at [535, 107] on button "Add new" at bounding box center [536, 107] width 63 height 26
type textarea "x"
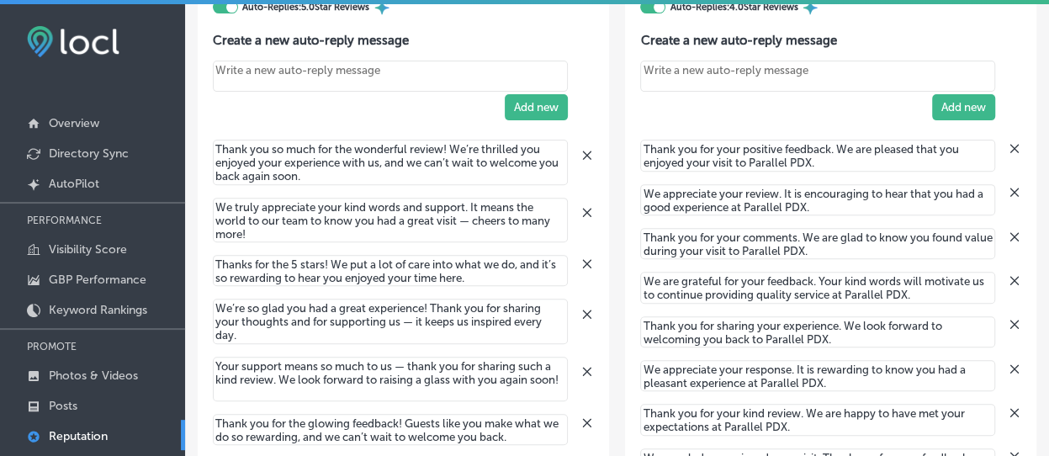
click at [273, 66] on textarea "Create your Quick Reply" at bounding box center [390, 76] width 355 height 31
paste textarea "We’re grateful for your kind words and support. It’s always a joy to host you, …"
type textarea "x"
type textarea "We’re grateful for your kind words and support. It’s always a joy to host you, …"
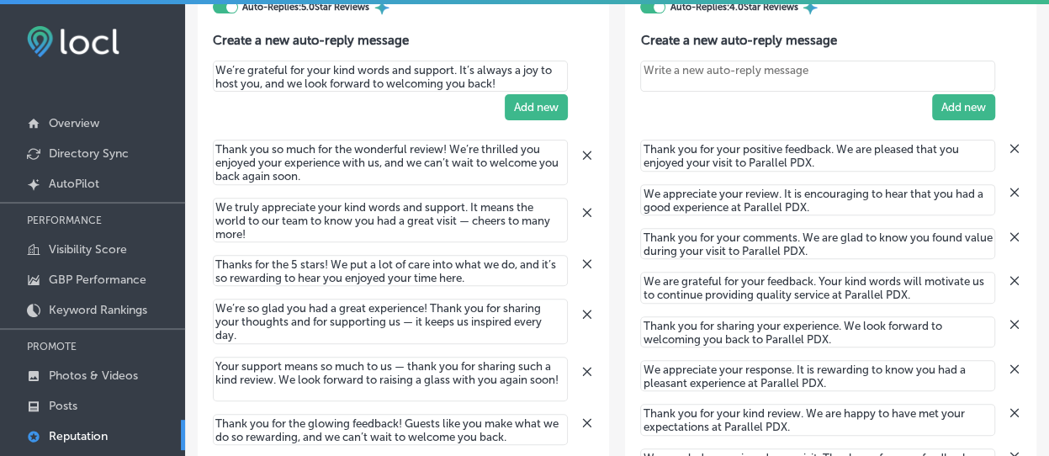
click at [470, 67] on textarea "We’re grateful for your kind words and support. It’s always a joy to host you, …" at bounding box center [390, 76] width 355 height 31
type textarea "x"
type textarea "We’re grateful for your kind words and support. It ’s always a joy to host you,…"
type textarea "x"
type textarea "We’re grateful for your kind words and support. It w’s always a joy to host you…"
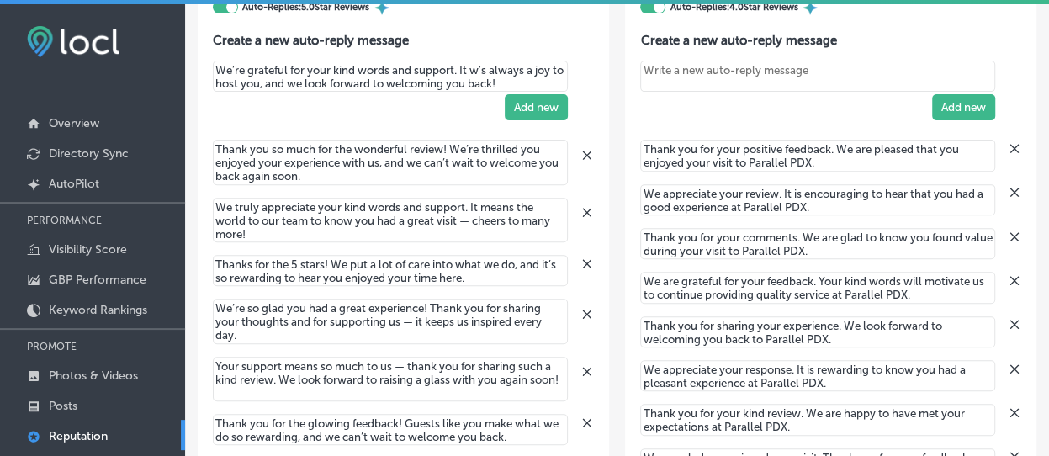
type textarea "x"
type textarea "We’re grateful for your kind words and support. It wa’s always a joy to host yo…"
type textarea "x"
type textarea "We’re grateful for your kind words and support. It was’s always a joy to host y…"
type textarea "x"
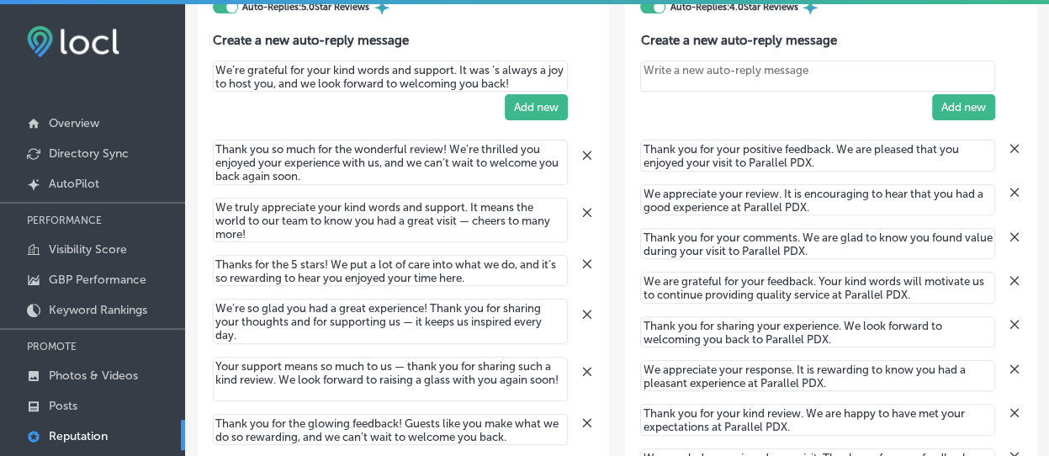
type textarea "We’re grateful for your kind words and support. It was a’s always a joy to host…"
type textarea "x"
type textarea "We’re grateful for your kind words and support. It was a ’s always a joy to hos…"
type textarea "x"
type textarea "We’re grateful for your kind words and support. It was a joy to host you, and w…"
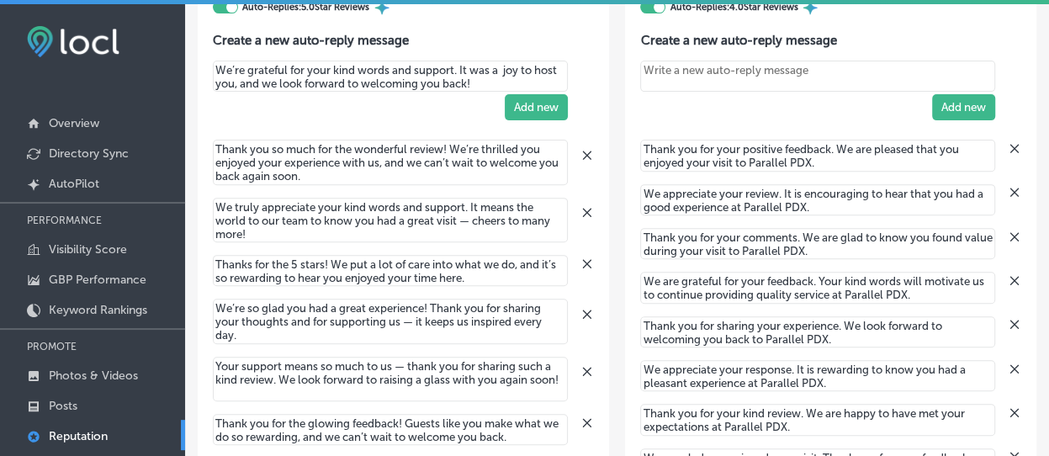
type textarea "x"
click at [503, 90] on textarea "We’re grateful for your kind words and support. It was a joy to host you, and w…" at bounding box center [390, 76] width 355 height 31
type textarea "We’re grateful for your kind words and support. It was a joy to host you, and w…"
click at [515, 97] on button "Add new" at bounding box center [536, 107] width 63 height 26
type textarea "x"
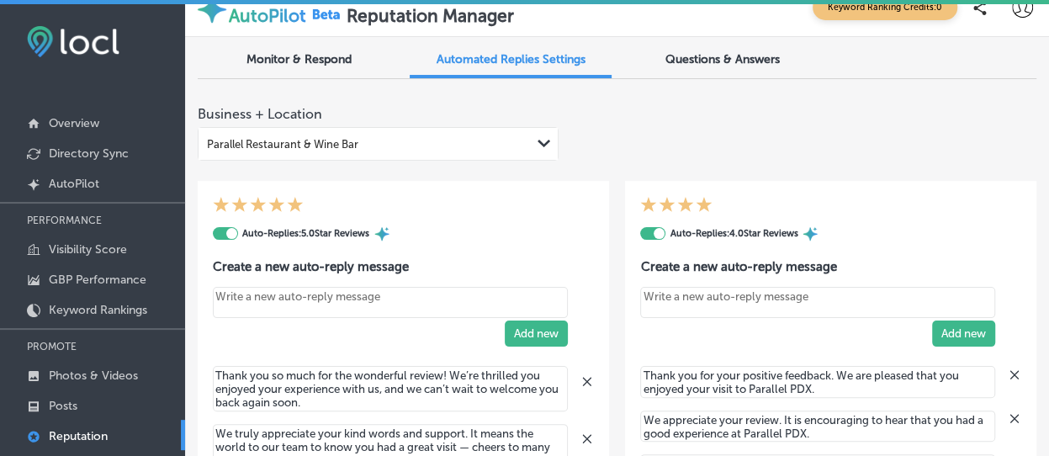
scroll to position [0, 0]
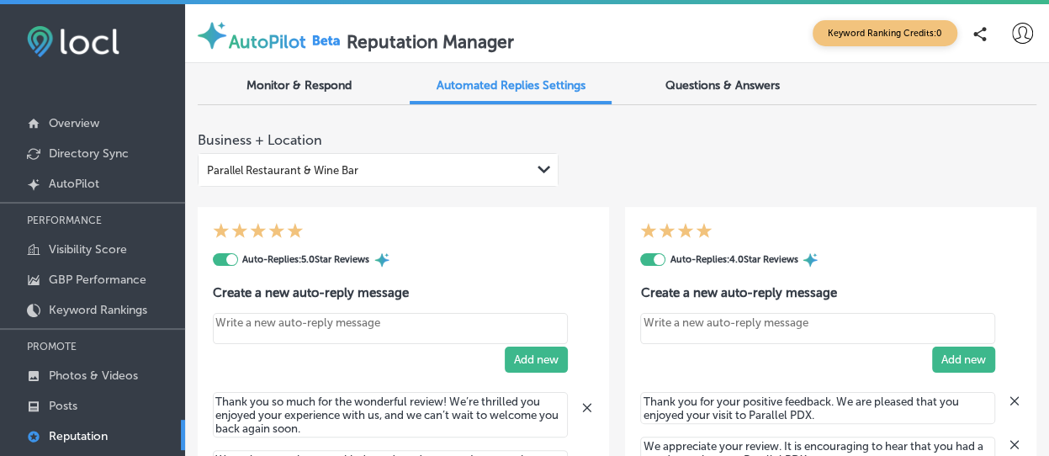
click at [302, 98] on div "Monitor & Respond" at bounding box center [299, 87] width 202 height 35
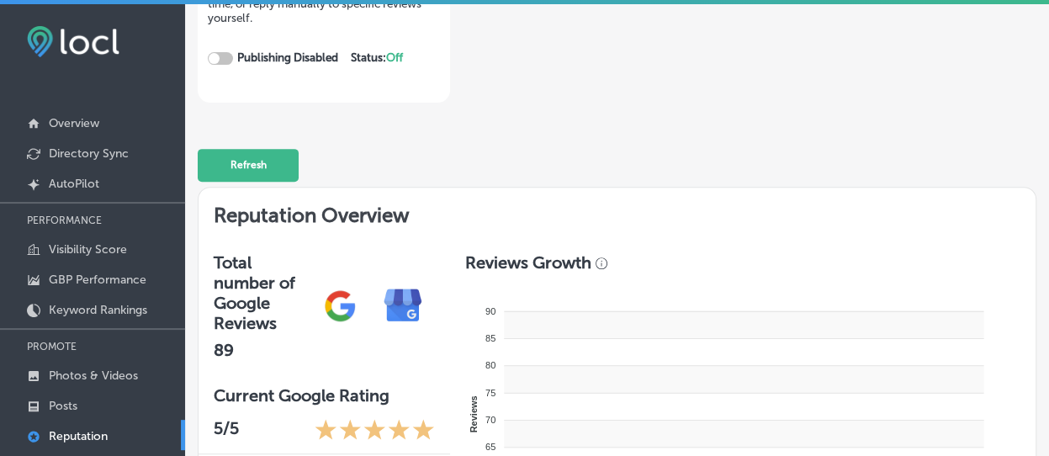
checkbox input "true"
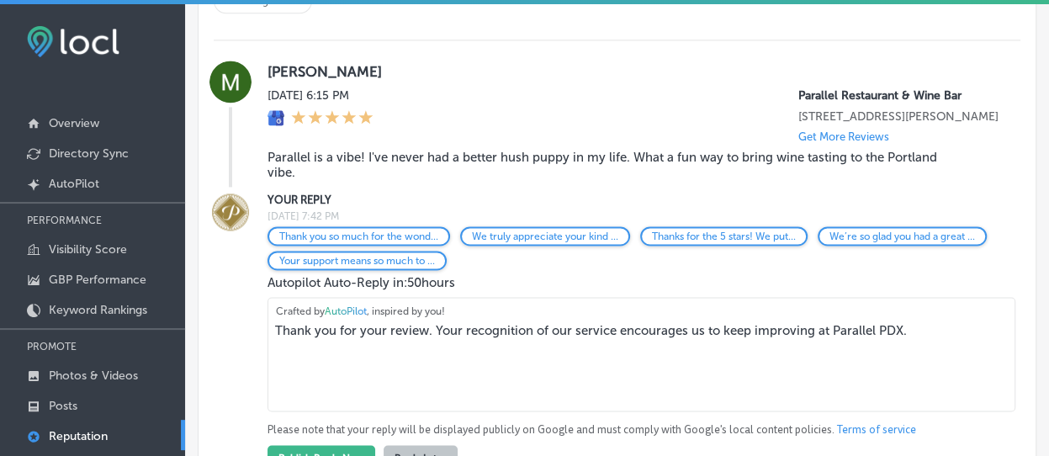
scroll to position [1178, 0]
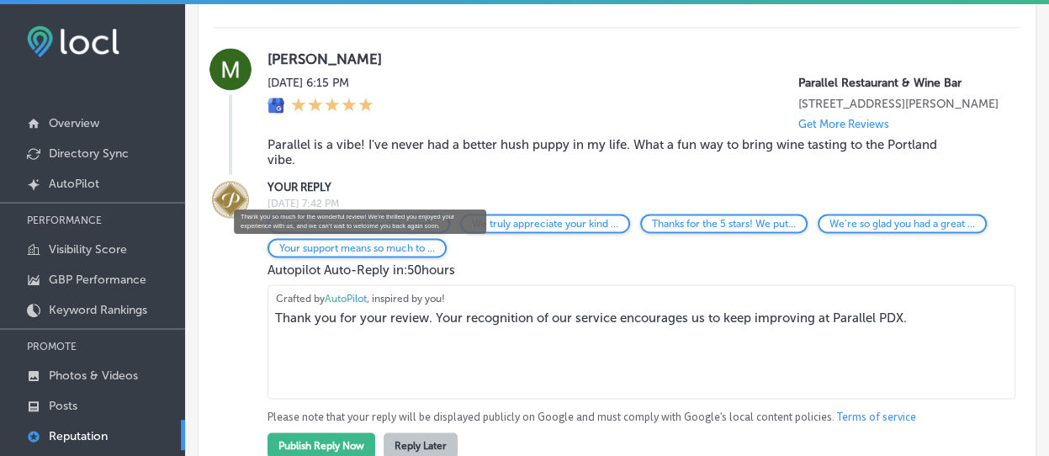
click at [416, 218] on p "Thank you so much for the wond..." at bounding box center [358, 224] width 159 height 12
type textarea "Thank you so much for the wonderful review! We’re thrilled you enjoyed your exp…"
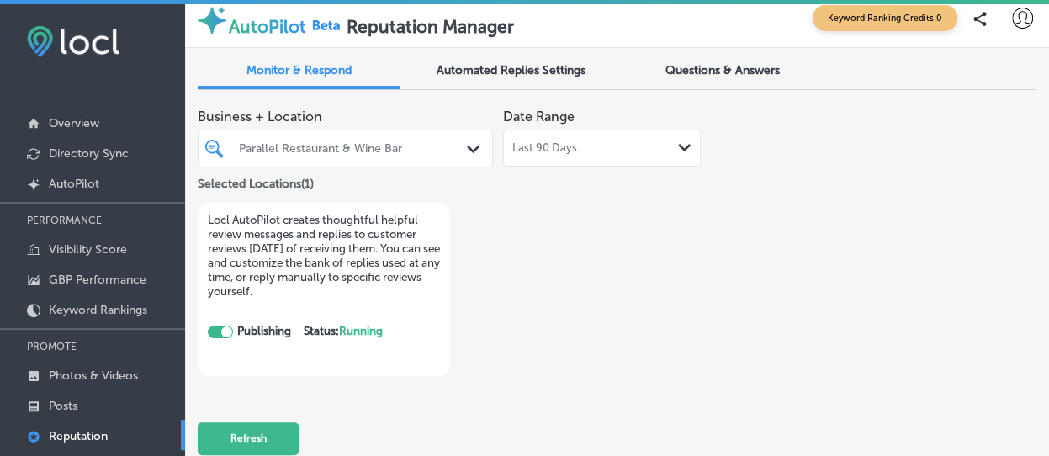
scroll to position [0, 0]
